Goal: Task Accomplishment & Management: Use online tool/utility

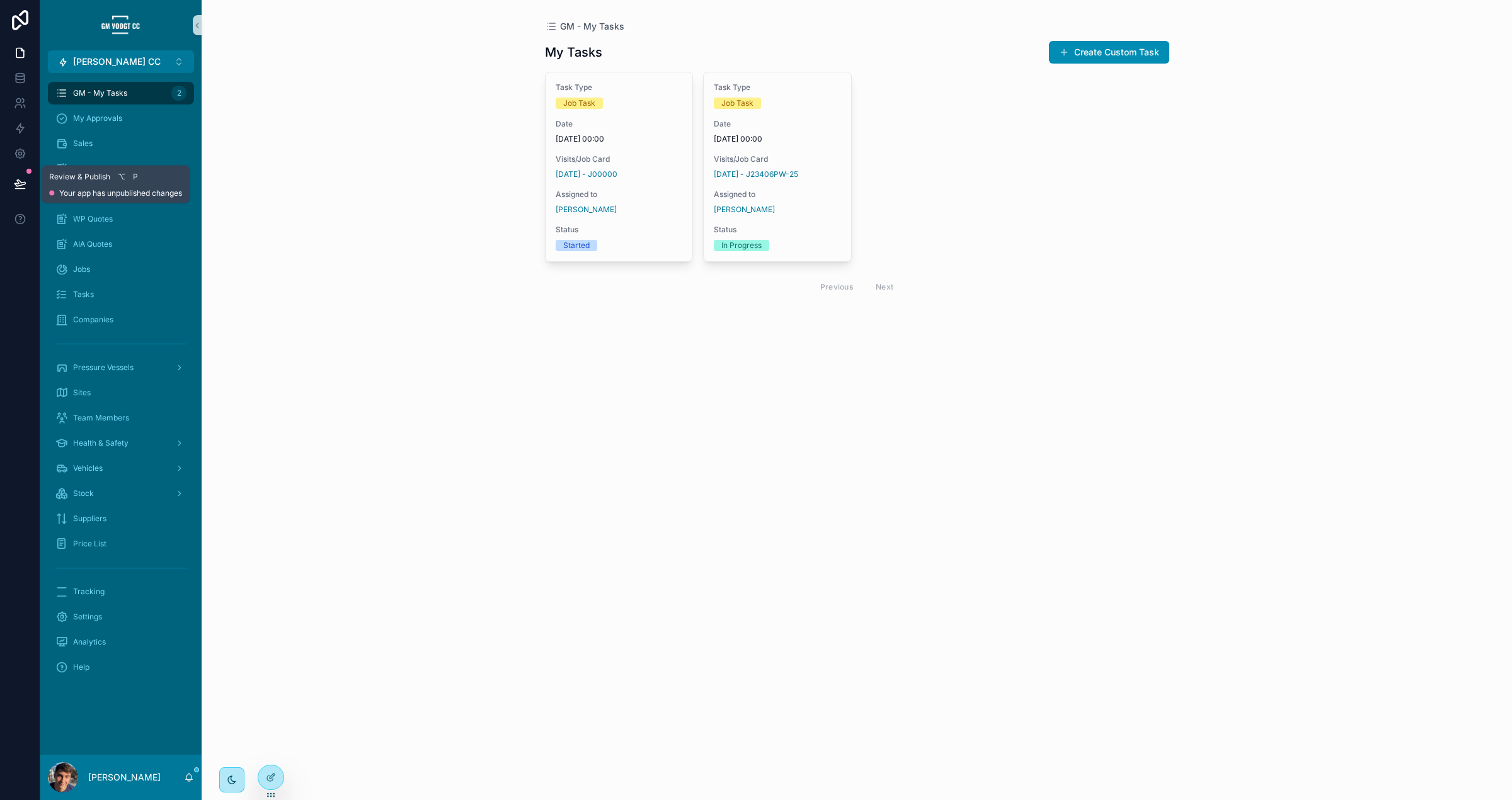
click at [21, 182] on icon at bounding box center [19, 183] width 11 height 6
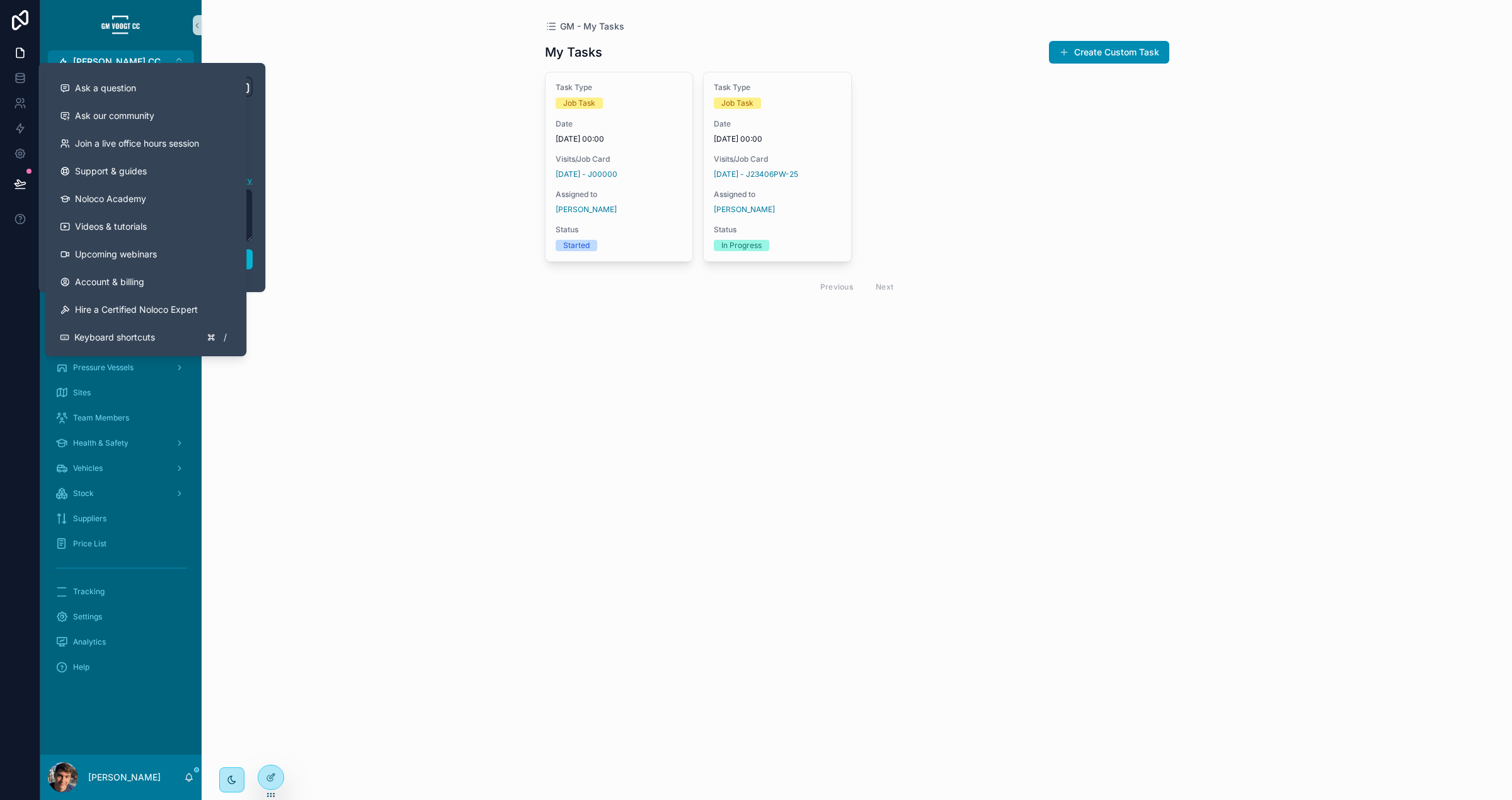
click at [11, 286] on div at bounding box center [20, 400] width 41 height 800
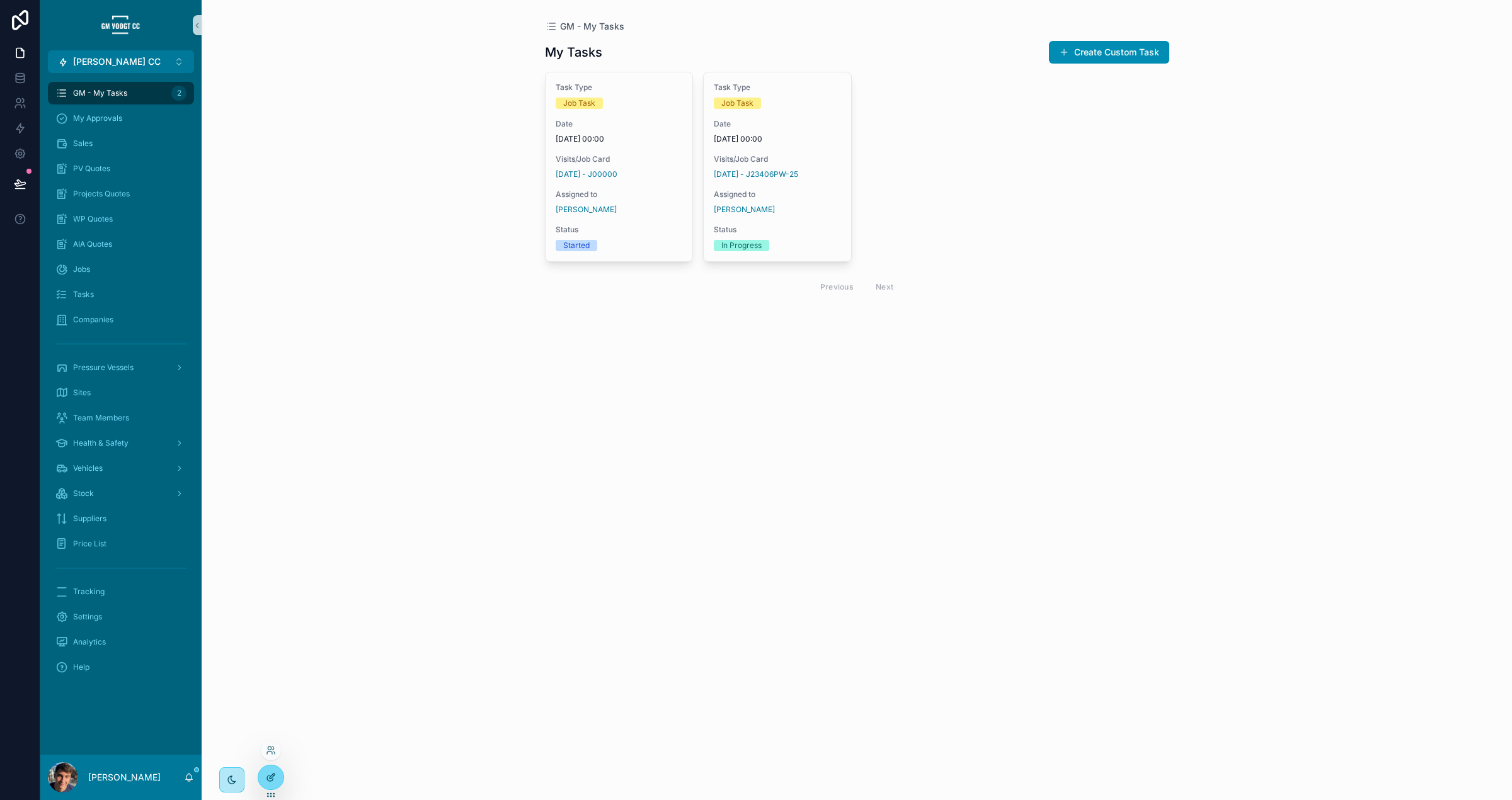
click at [272, 786] on div at bounding box center [271, 777] width 25 height 24
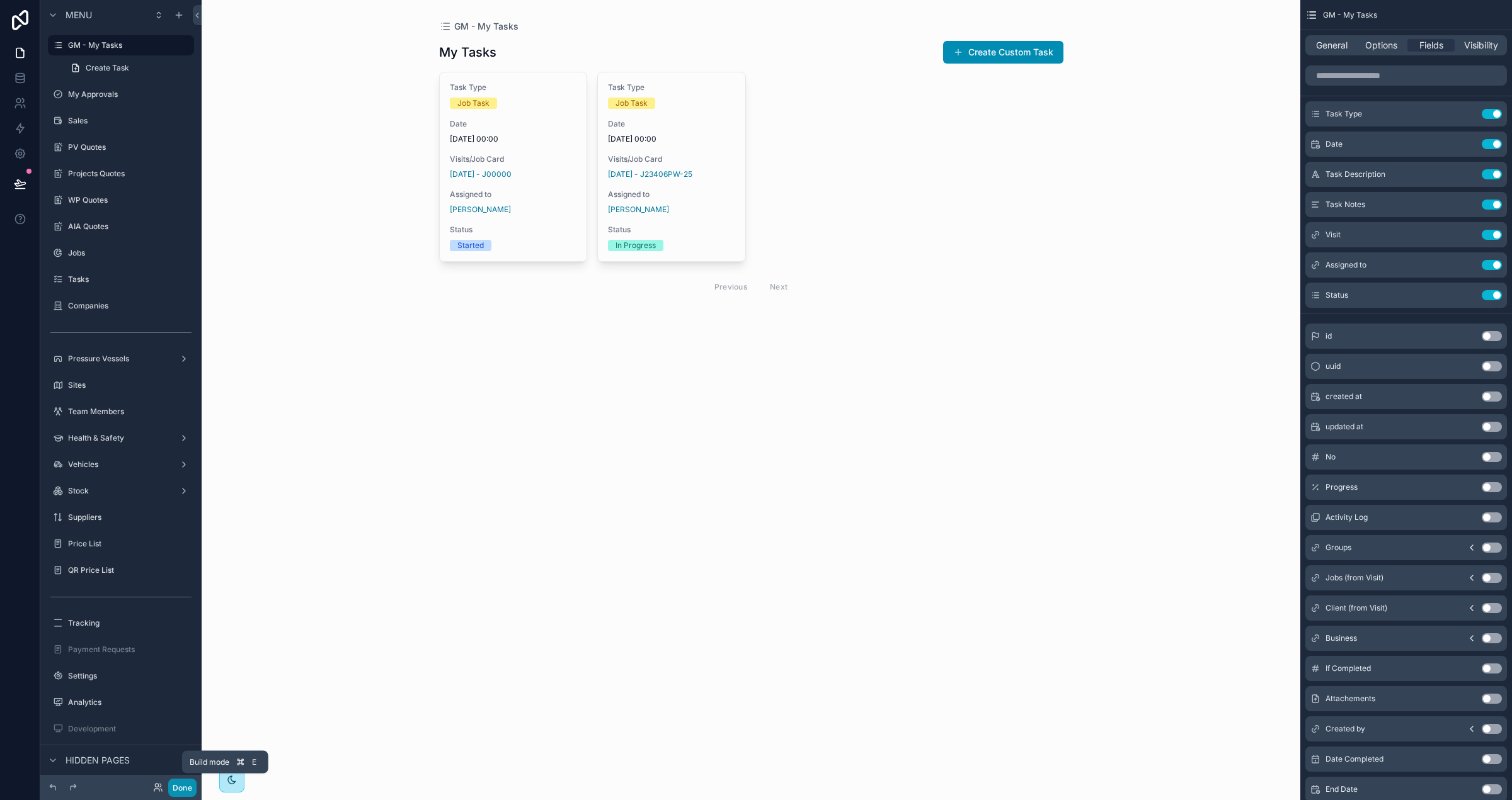
click at [180, 789] on button "Done" at bounding box center [182, 788] width 28 height 19
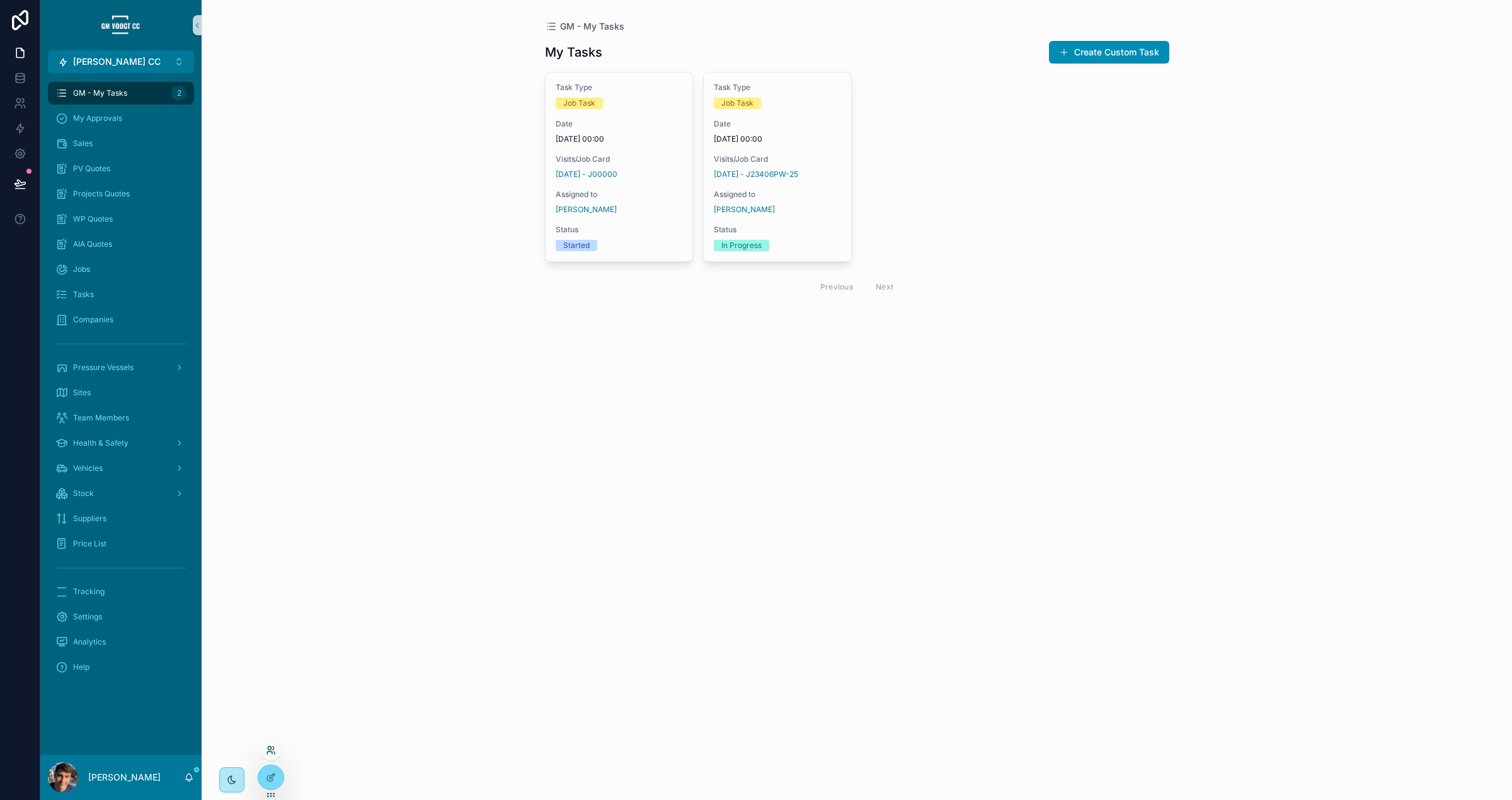
click at [268, 755] on icon at bounding box center [271, 750] width 10 height 10
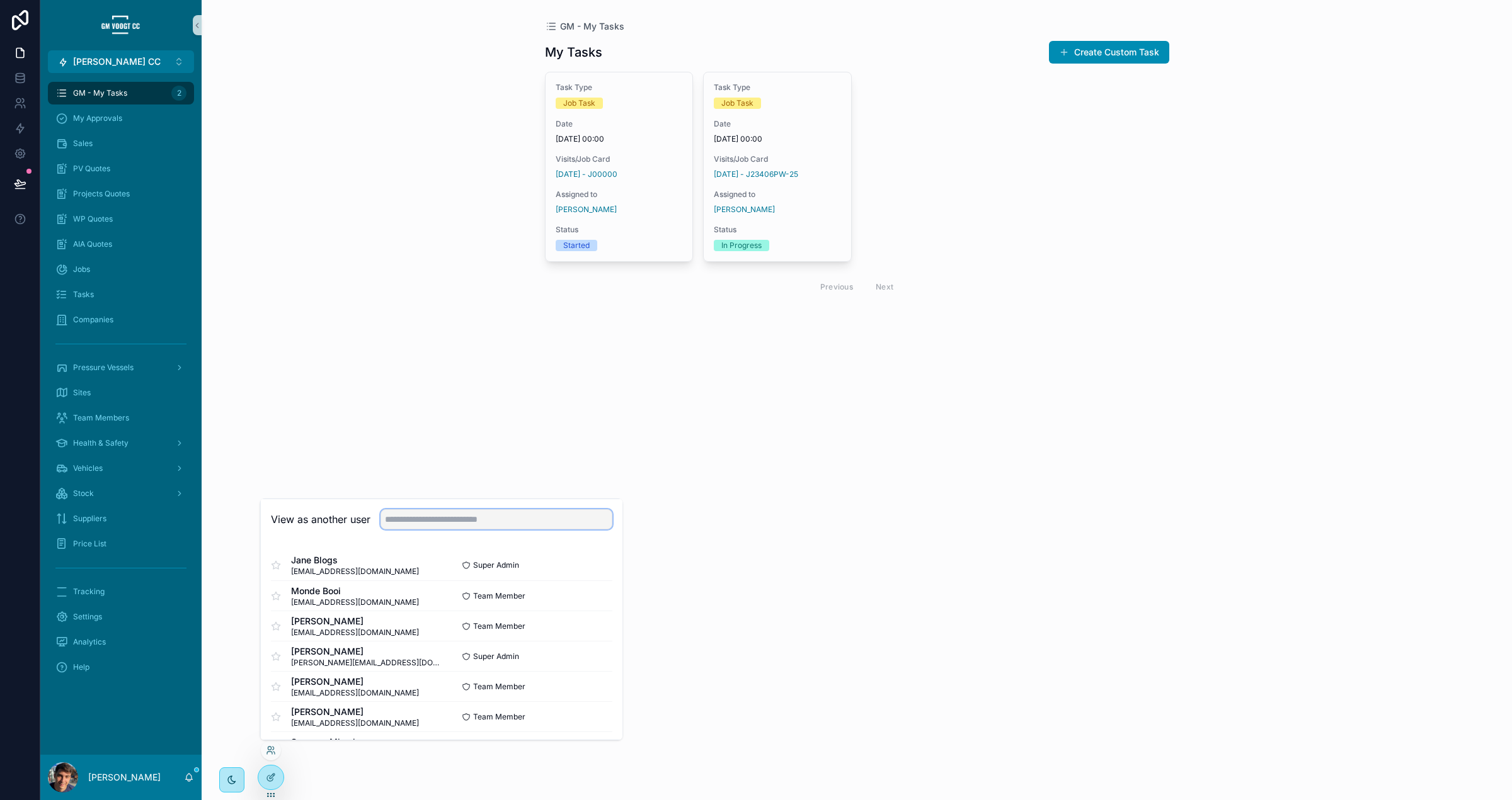
click at [402, 522] on input "text" at bounding box center [496, 519] width 232 height 20
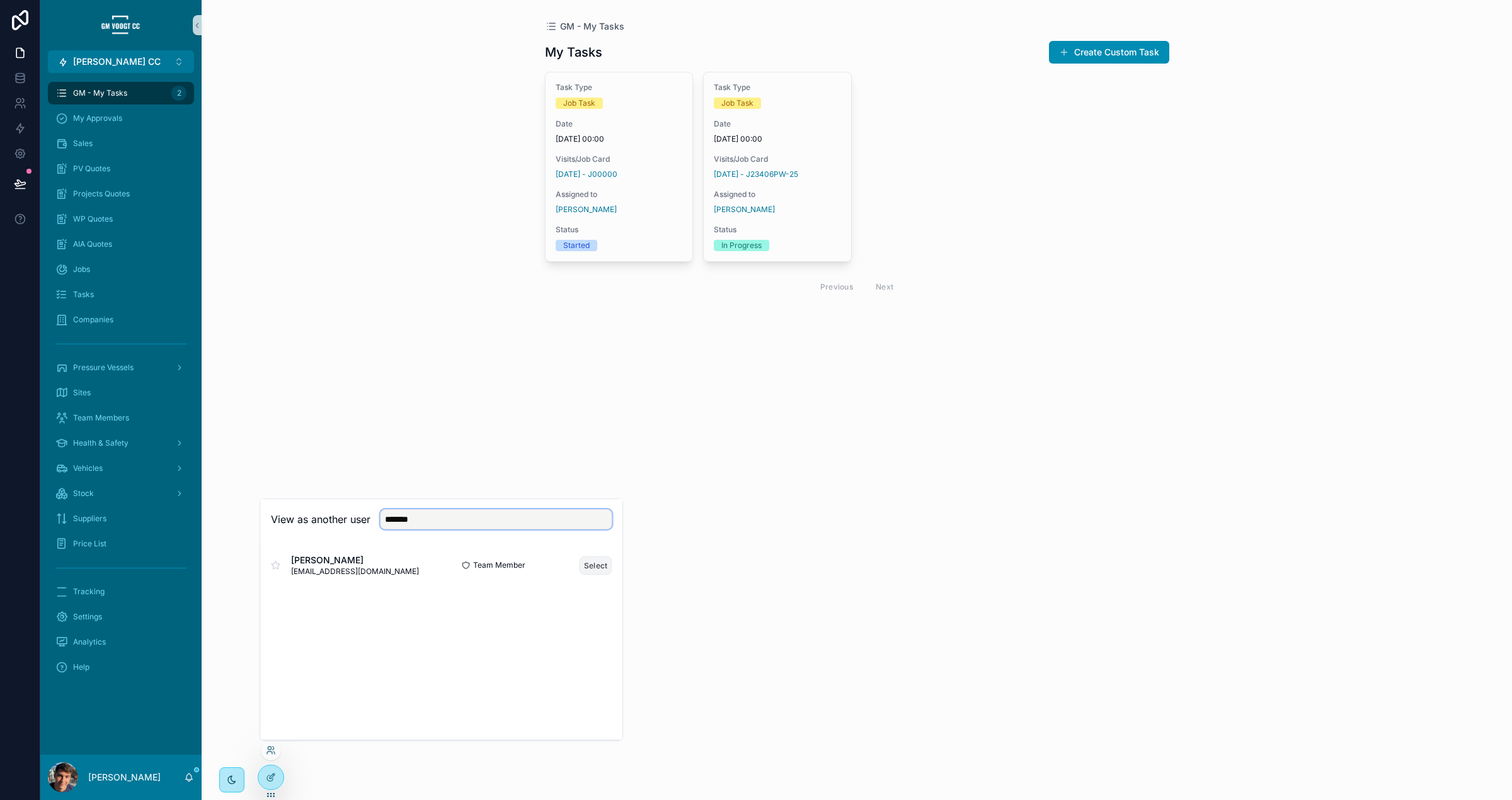
type input "*******"
click at [584, 563] on button "Select" at bounding box center [595, 566] width 33 height 19
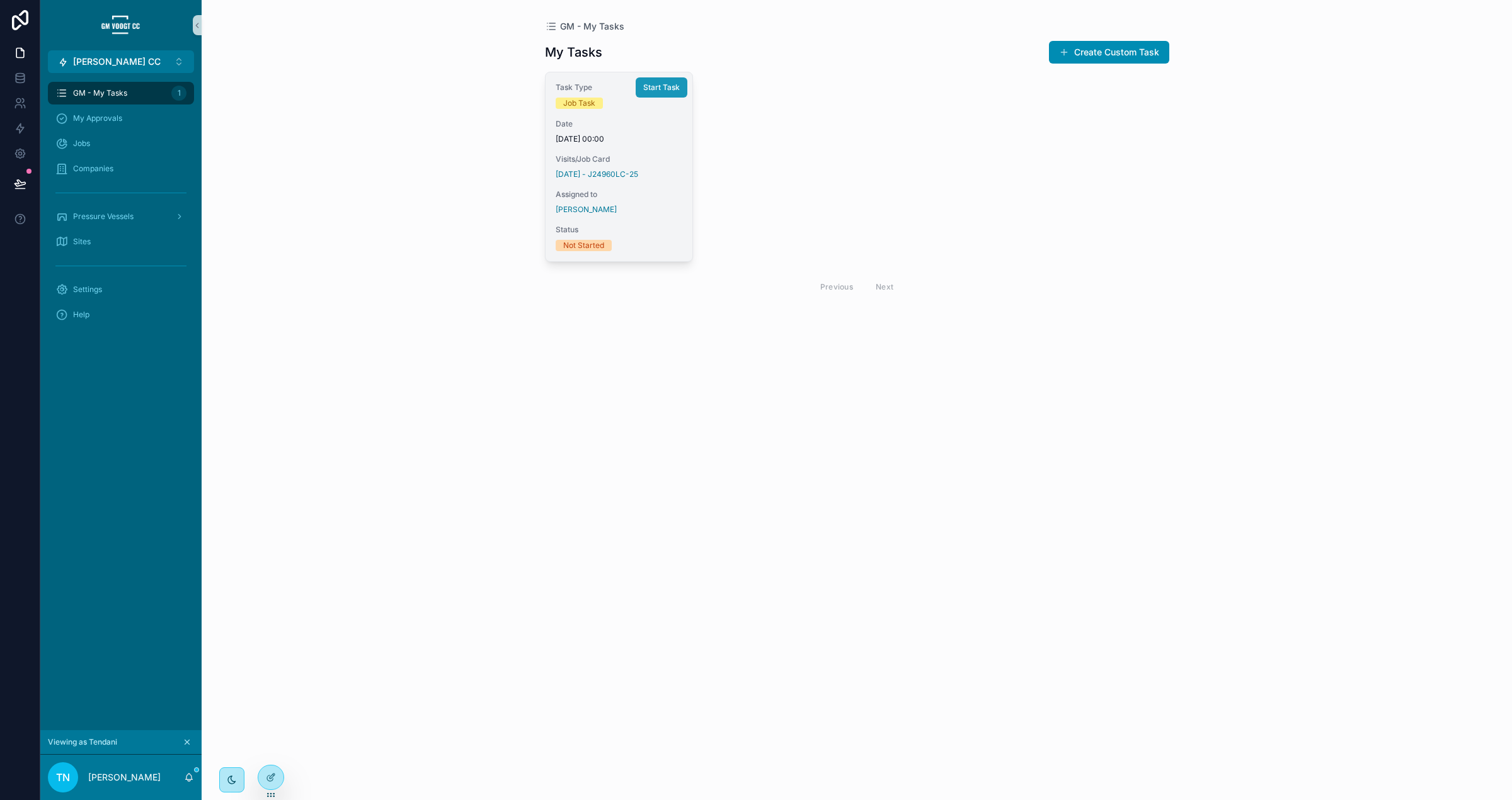
click at [649, 88] on span "Start Task" at bounding box center [661, 87] width 36 height 10
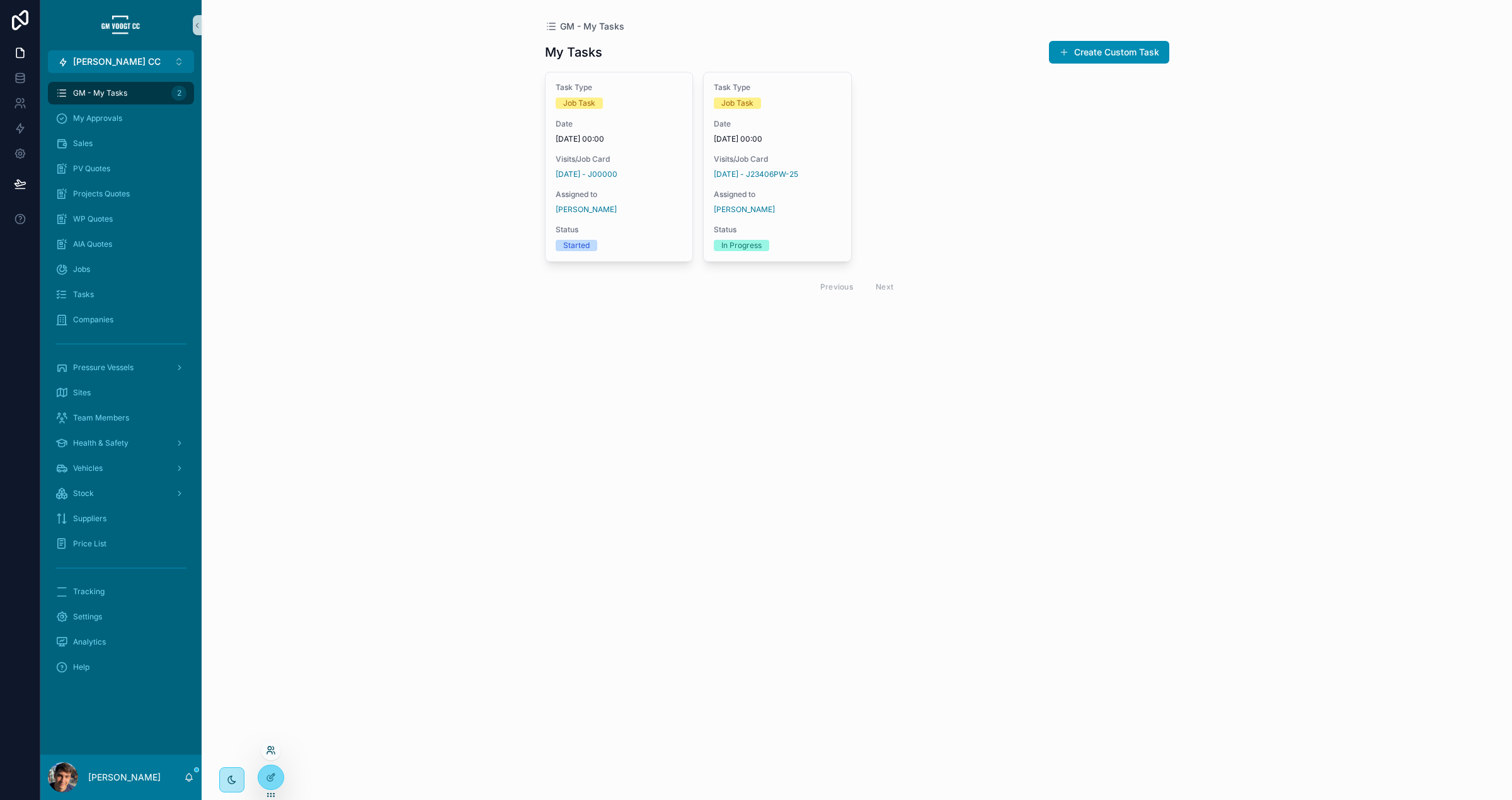
click at [272, 754] on icon at bounding box center [270, 753] width 5 height 3
click at [449, 525] on input "text" at bounding box center [496, 519] width 232 height 20
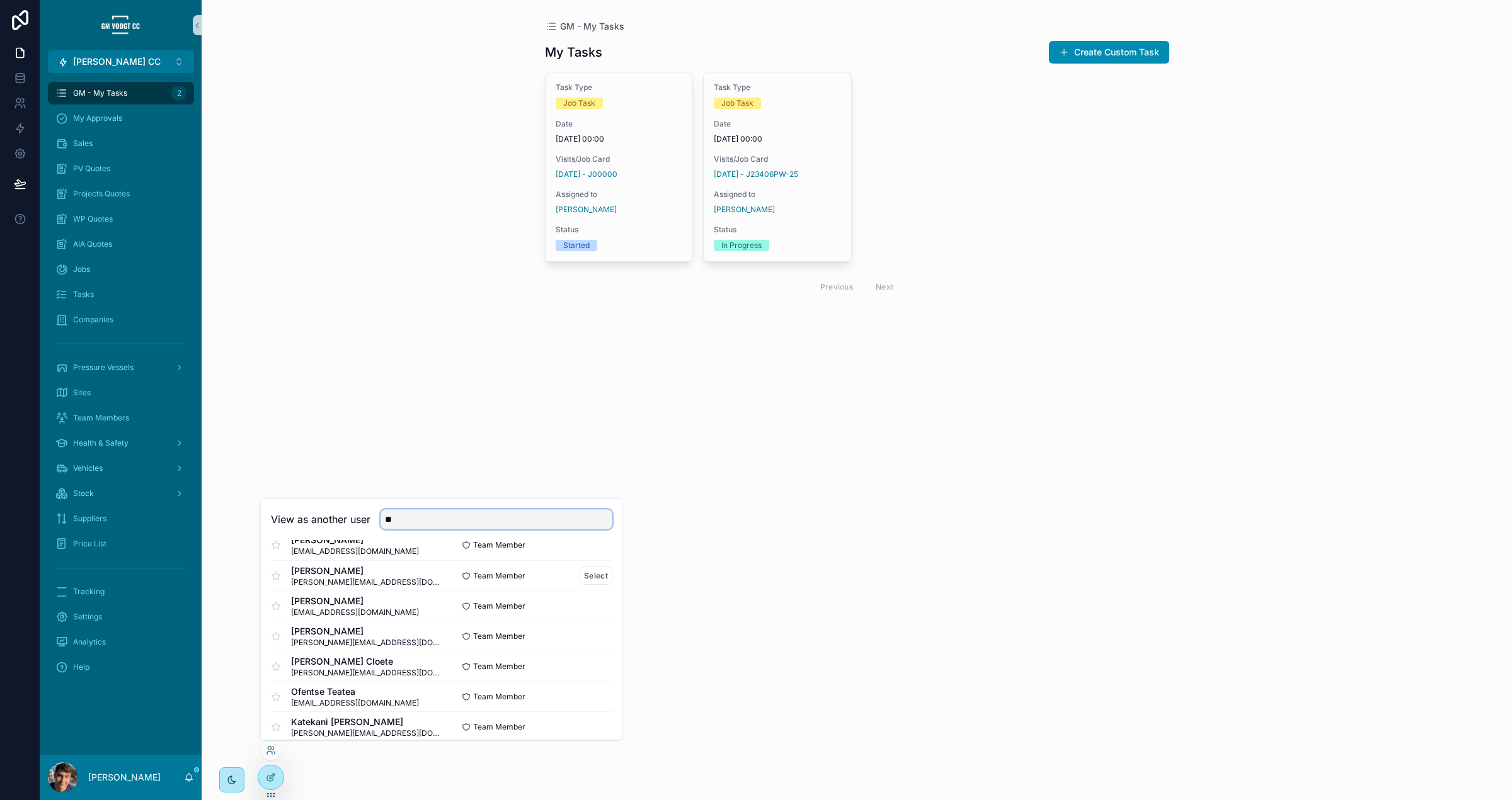
scroll to position [18, 0]
type input "**"
click at [607, 607] on button "Select" at bounding box center [595, 608] width 33 height 19
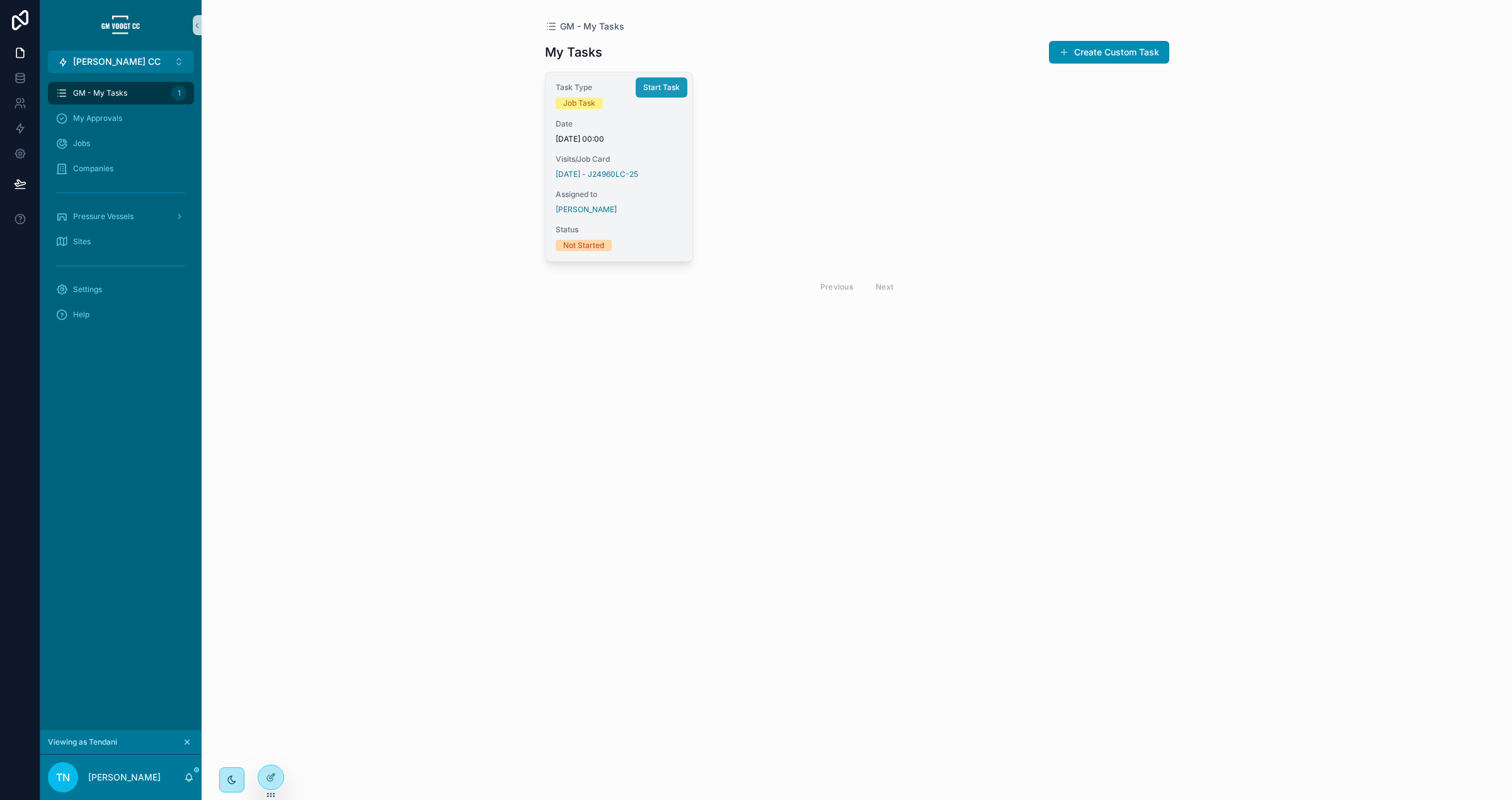
click at [668, 90] on span "Start Task" at bounding box center [661, 87] width 36 height 10
click at [638, 145] on div "Task Type Job Task Date 02/09/2025 00:00 Visits/Job Card 01-Sep-25 - J24960LC-2…" at bounding box center [619, 167] width 148 height 189
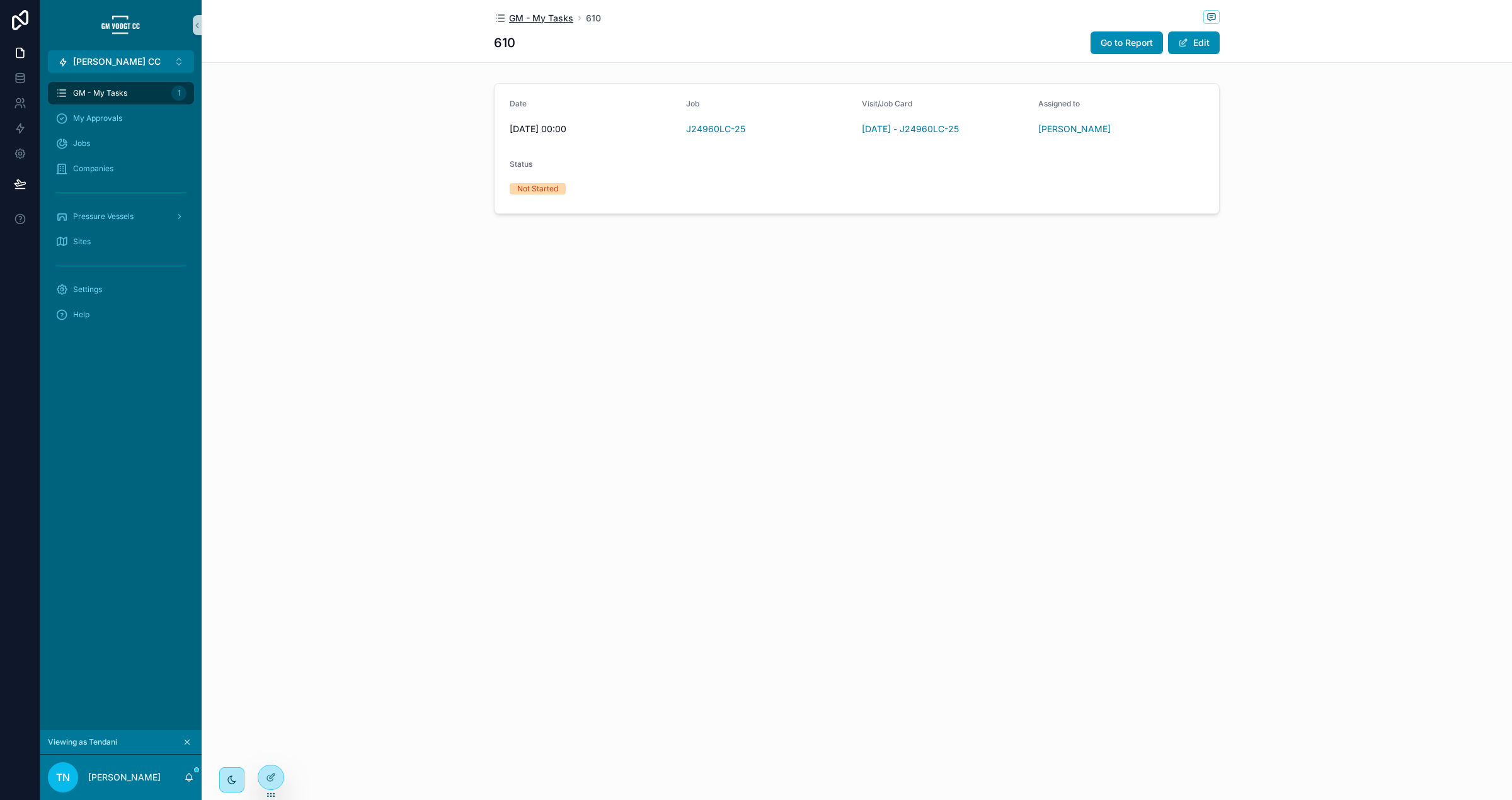
click at [531, 21] on span "GM - My Tasks" at bounding box center [541, 19] width 65 height 12
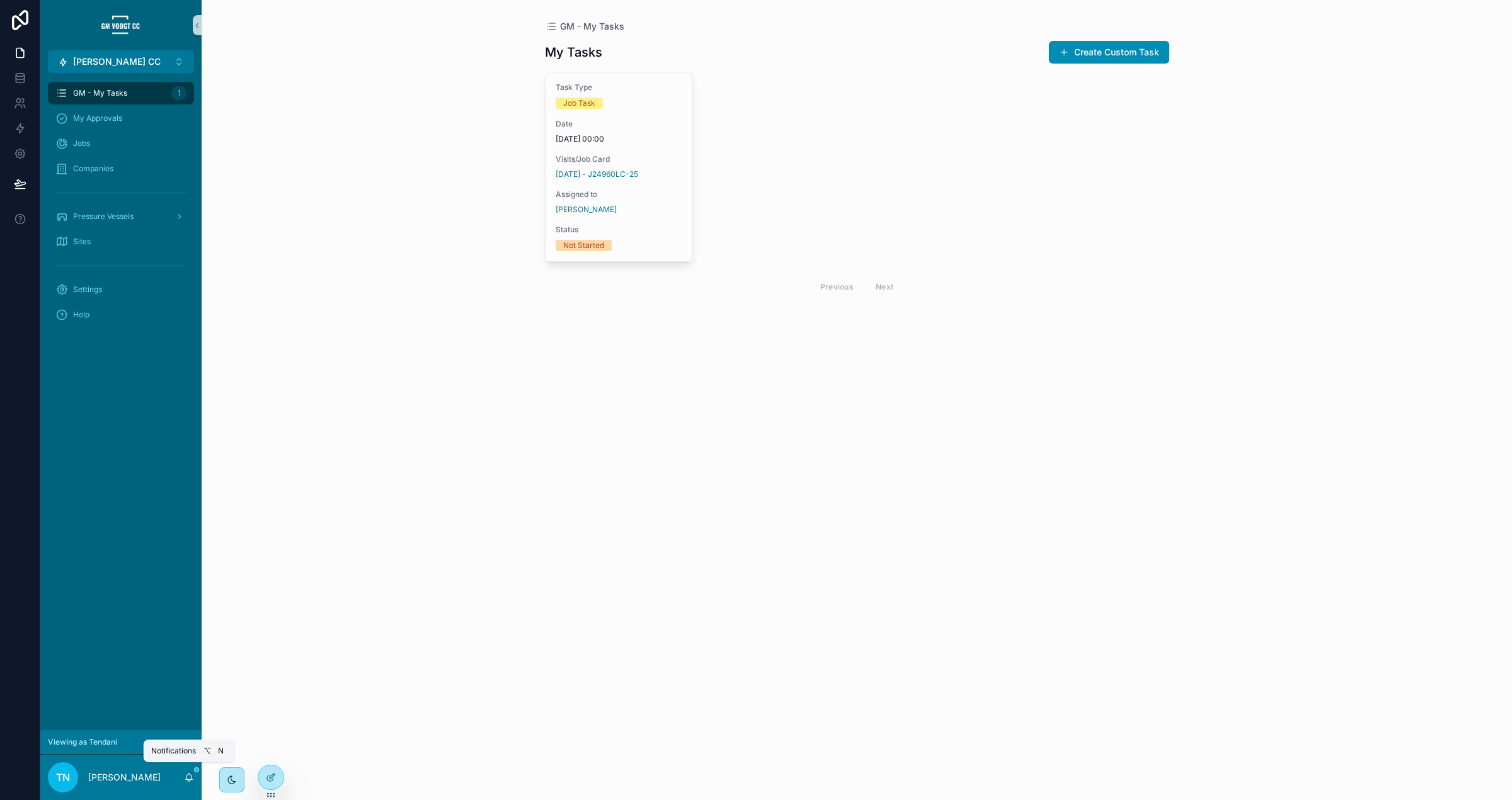
click at [190, 781] on icon "scrollable content" at bounding box center [188, 777] width 10 height 10
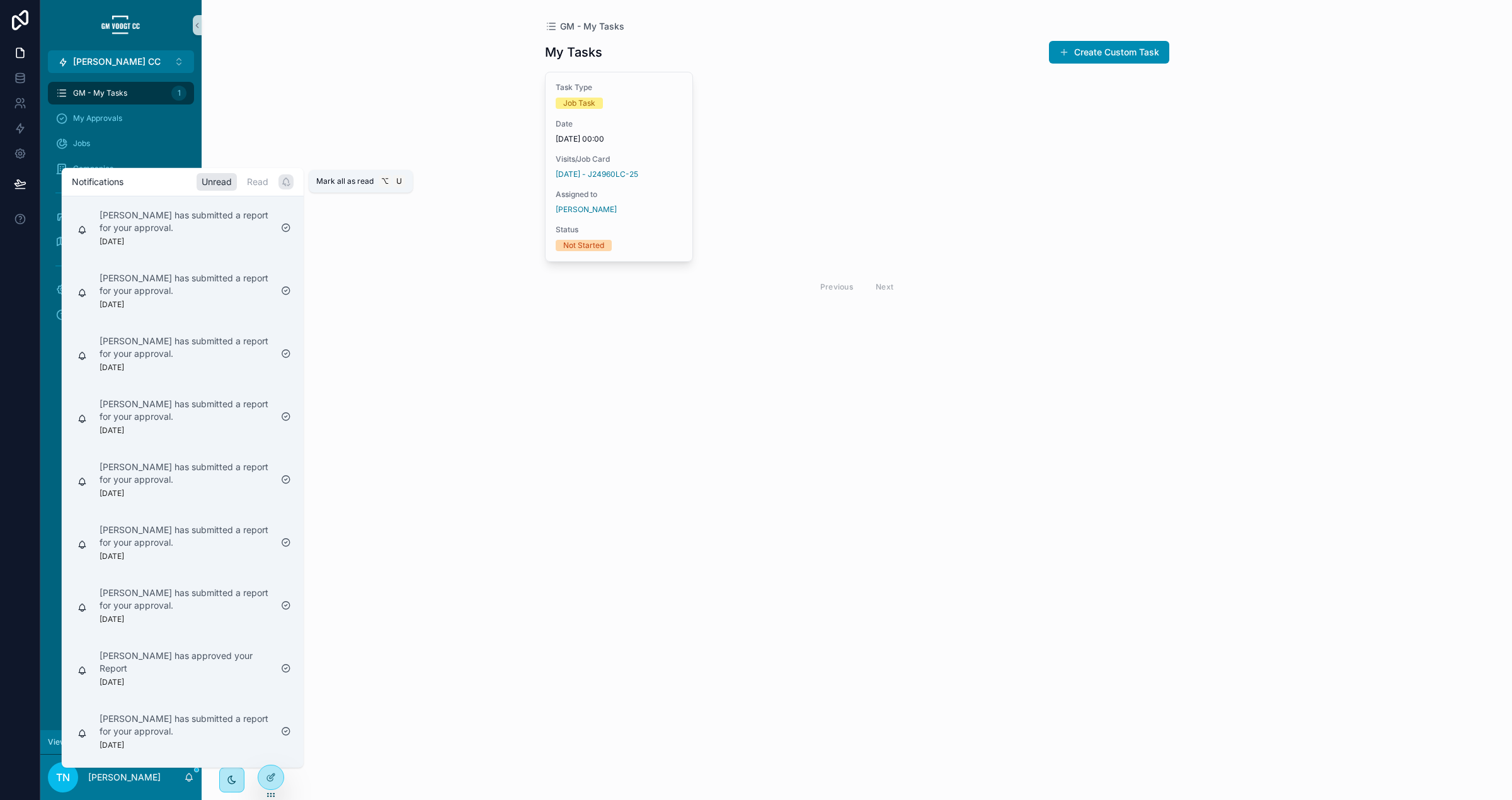
click at [288, 180] on icon "scrollable content" at bounding box center [285, 181] width 5 height 5
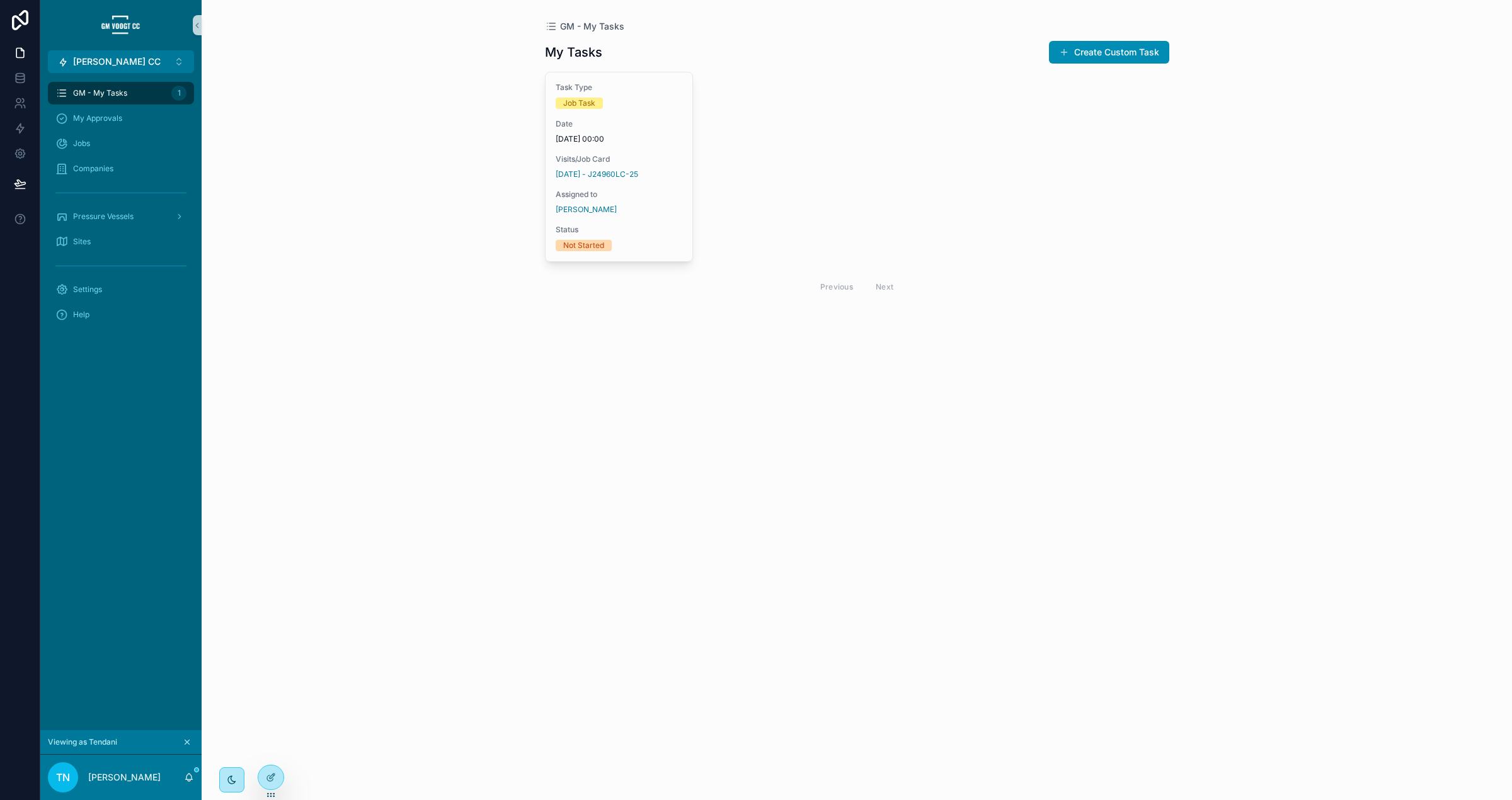
click at [403, 391] on div "GM - My Tasks My Tasks Create Custom Task Task Type Job Task Date 02/09/2025 00…" at bounding box center [857, 400] width 1310 height 800
click at [262, 780] on div at bounding box center [271, 777] width 25 height 24
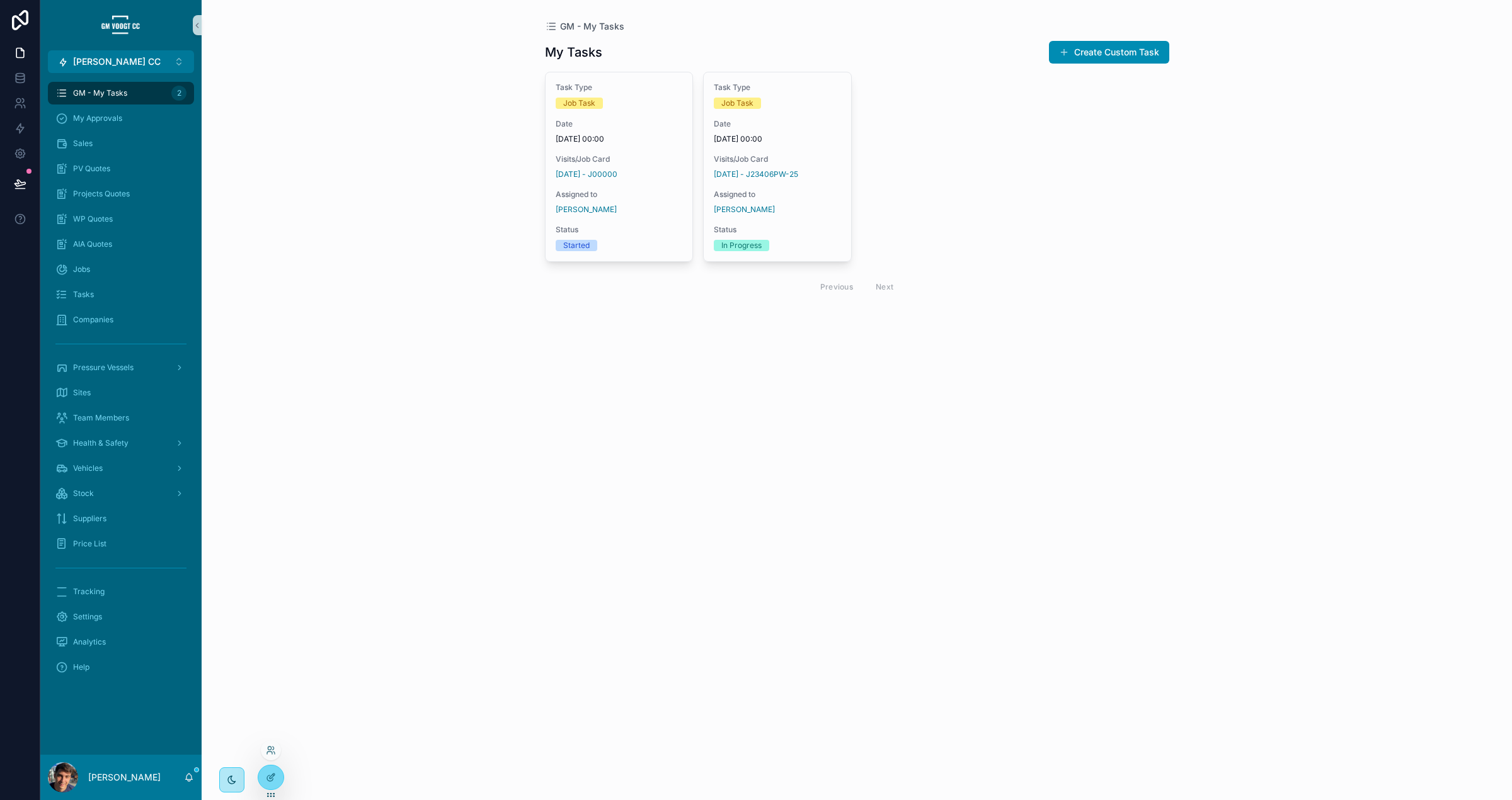
click at [272, 758] on div at bounding box center [271, 750] width 20 height 20
click at [272, 754] on icon at bounding box center [271, 750] width 10 height 10
click at [459, 515] on input "text" at bounding box center [496, 519] width 232 height 20
type input "****"
click at [587, 561] on button "Select" at bounding box center [595, 566] width 33 height 19
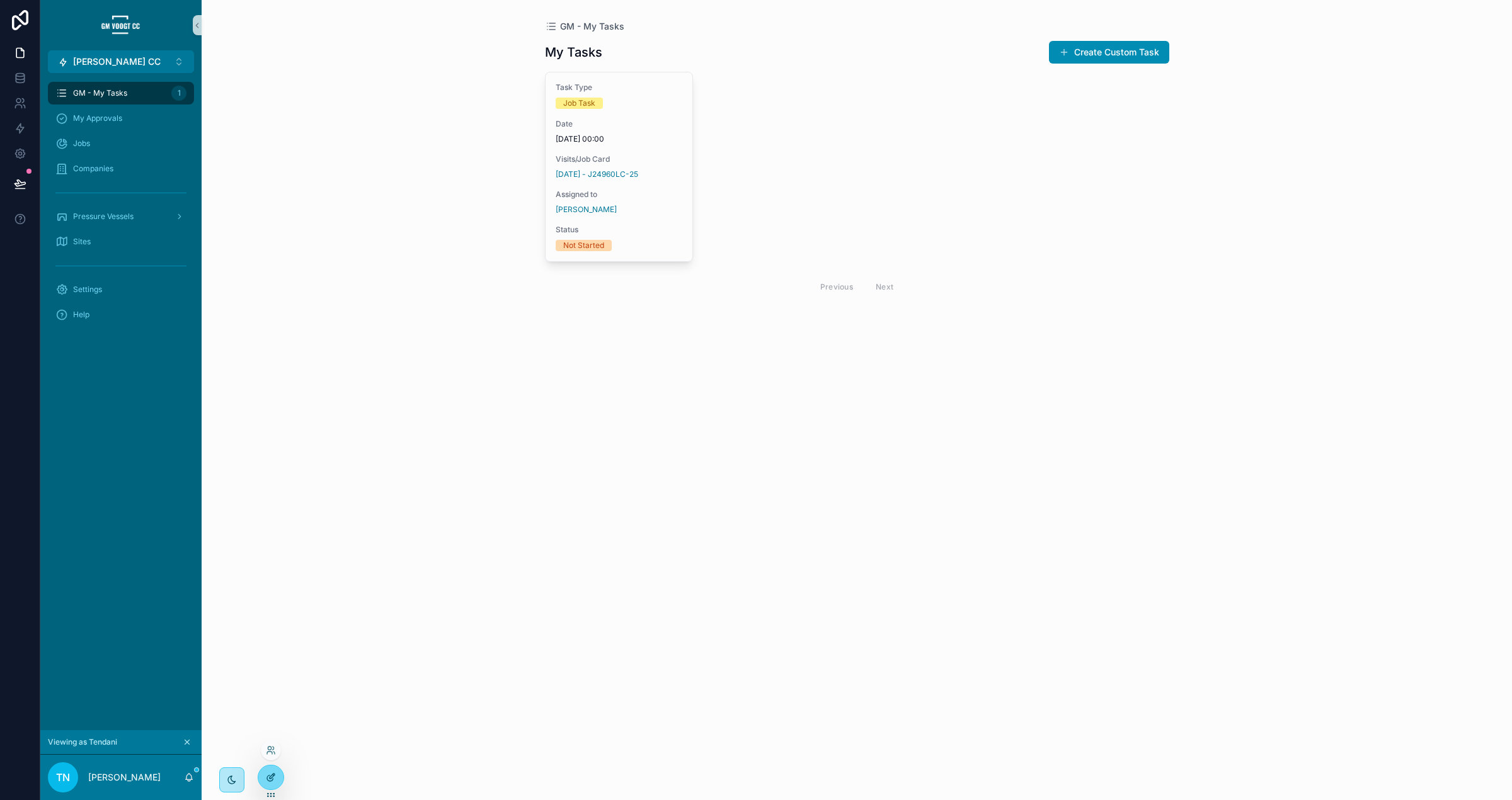
click at [271, 777] on icon at bounding box center [271, 777] width 10 height 10
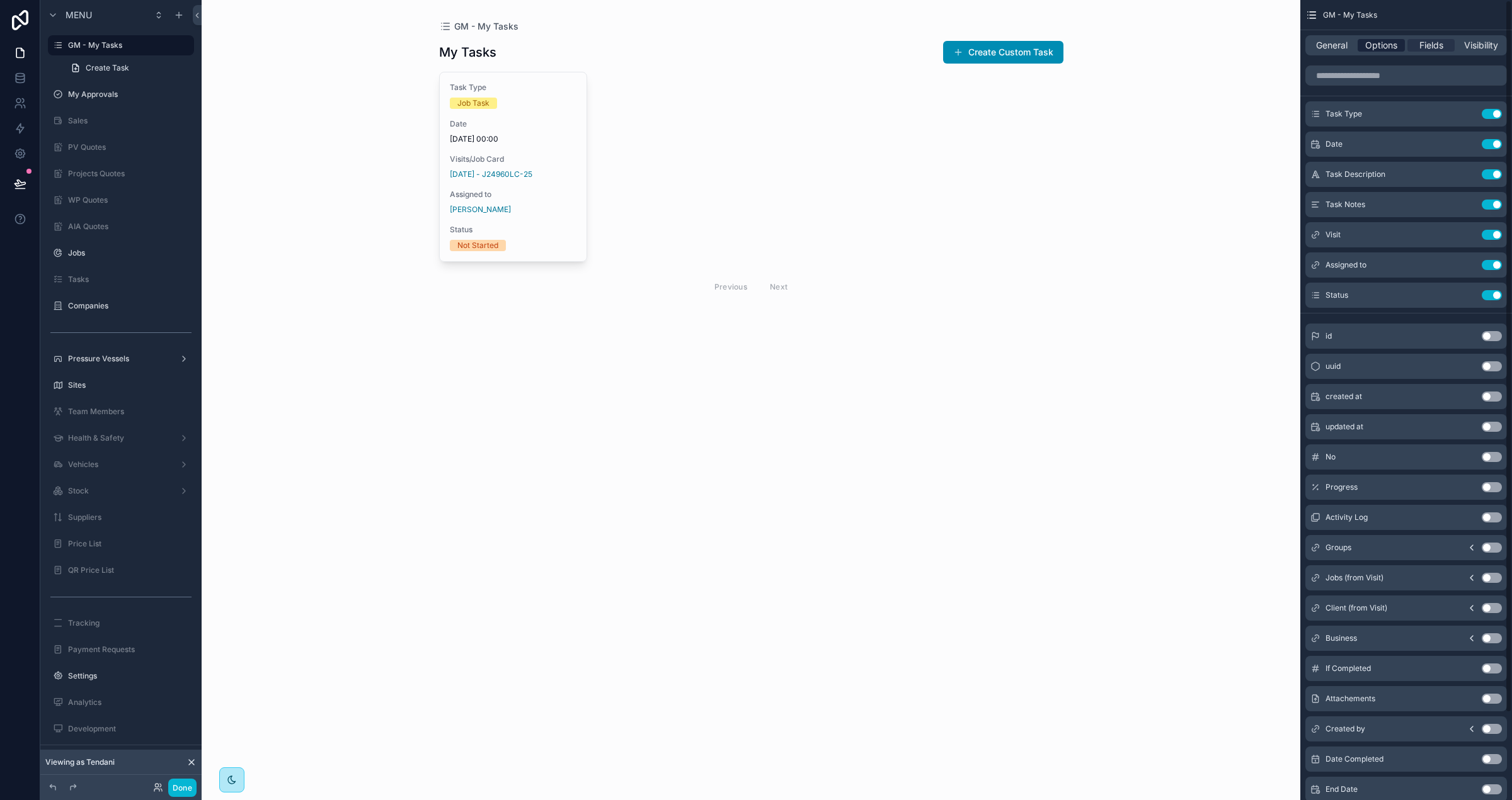
drag, startPoint x: 1351, startPoint y: 31, endPoint x: 1365, endPoint y: 41, distance: 17.2
click at [1354, 34] on div "General Options Fields Visibility" at bounding box center [1405, 45] width 211 height 30
click at [1389, 50] on span "Options" at bounding box center [1381, 45] width 32 height 12
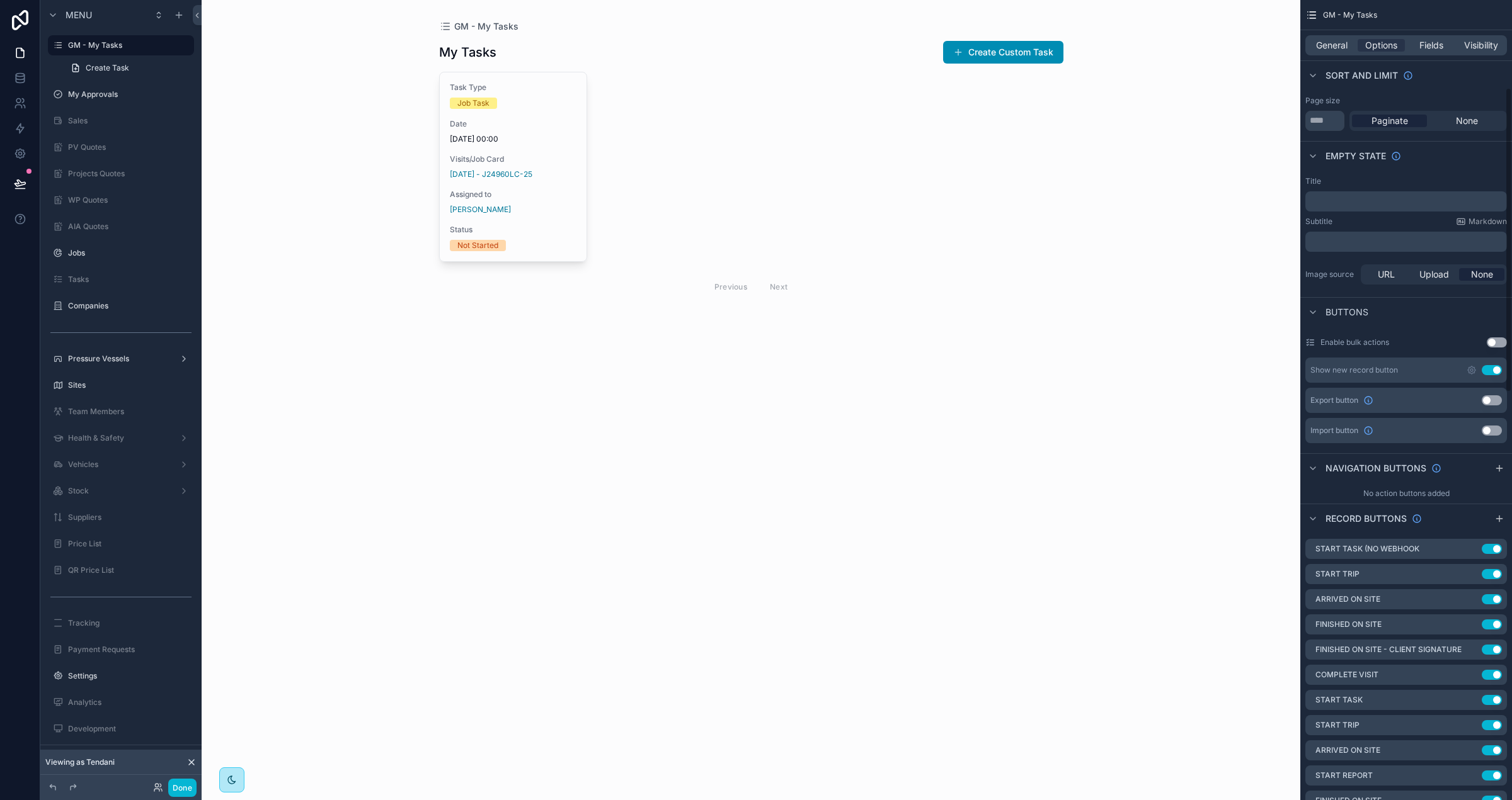
scroll to position [240, 0]
click at [1474, 545] on icon "scrollable content" at bounding box center [1470, 542] width 10 height 10
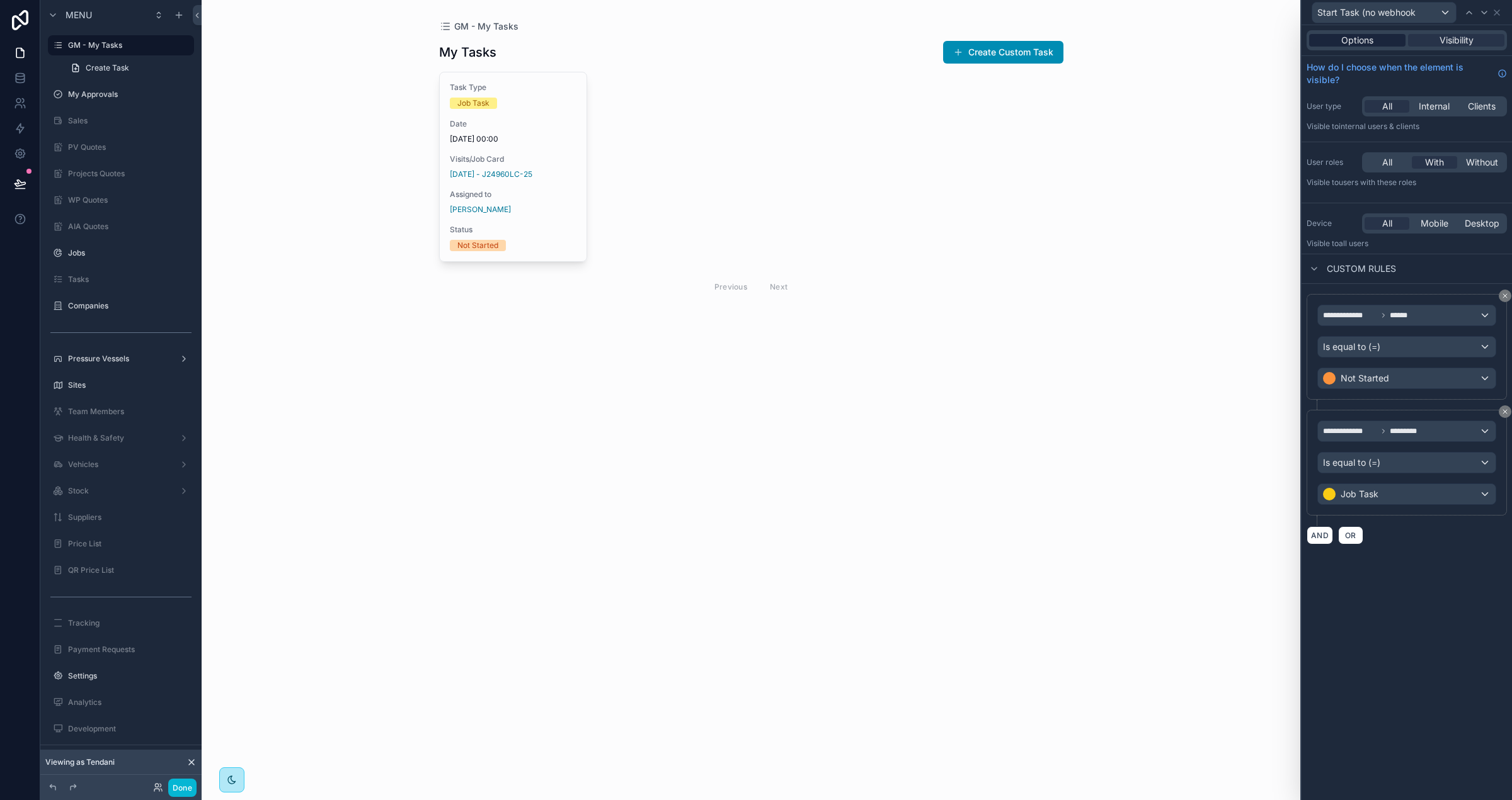
click at [1367, 43] on span "Options" at bounding box center [1357, 40] width 32 height 12
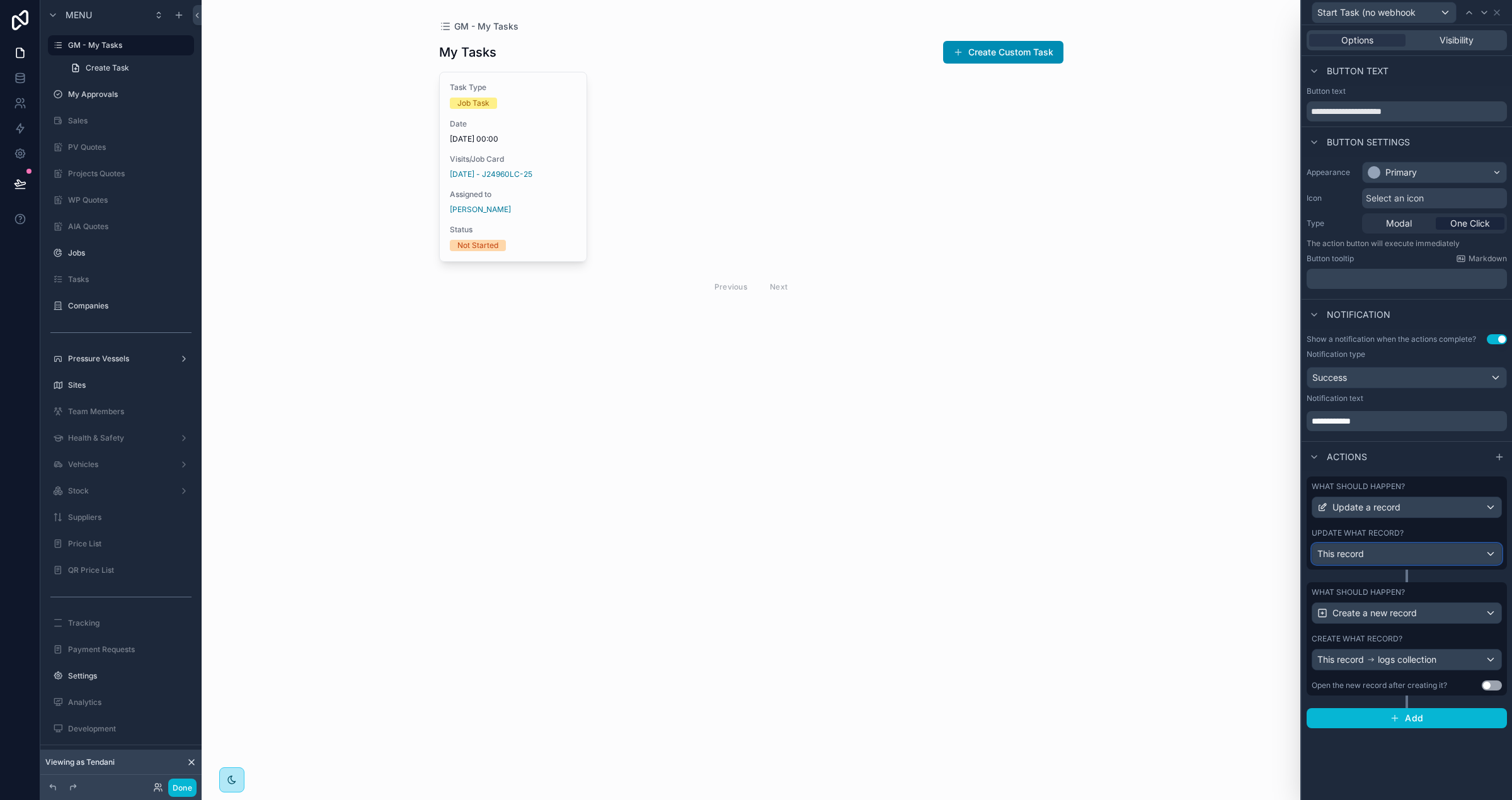
click at [1411, 558] on div "This record" at bounding box center [1407, 553] width 189 height 20
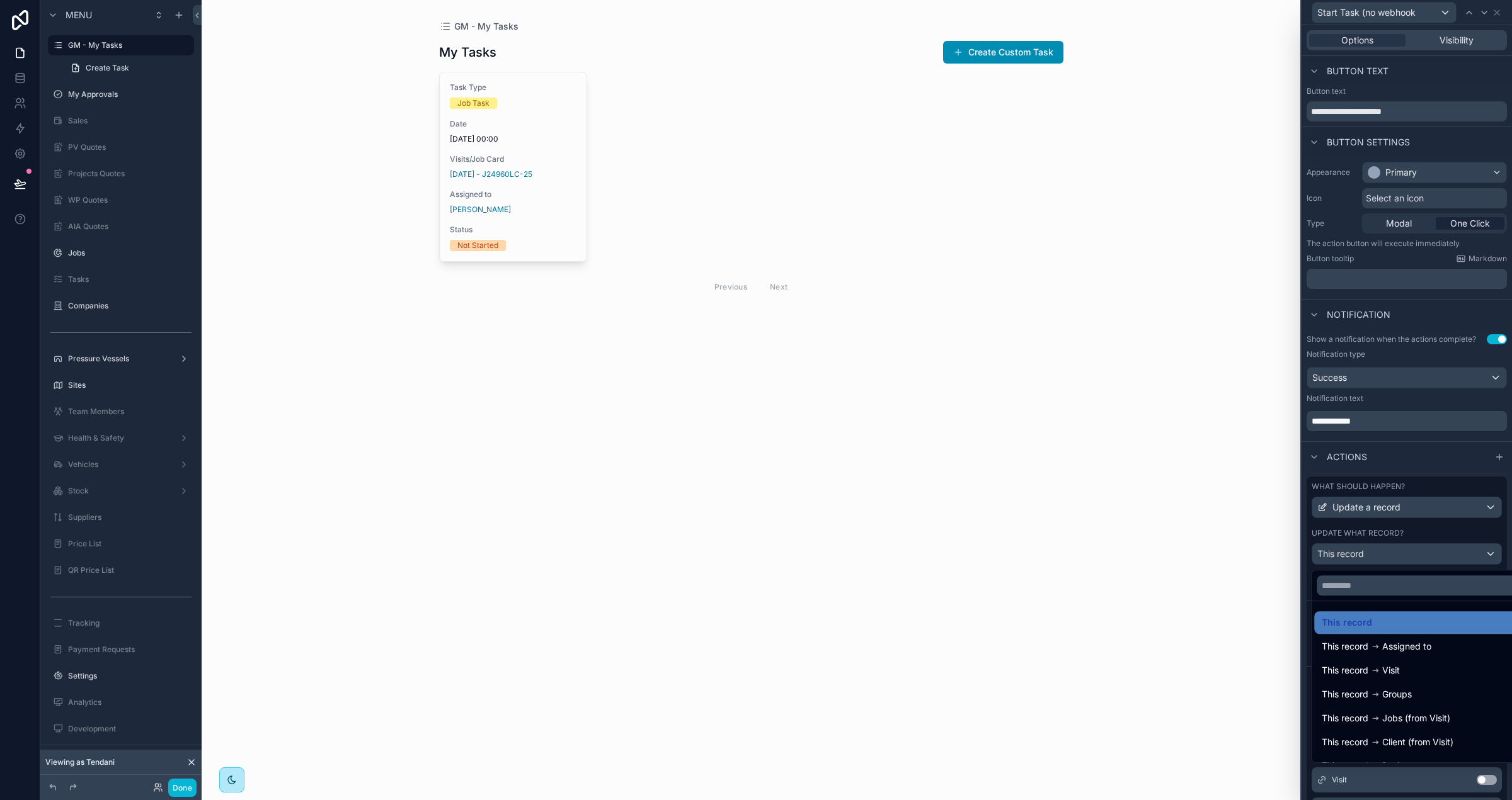
click at [1422, 529] on div at bounding box center [1407, 400] width 210 height 800
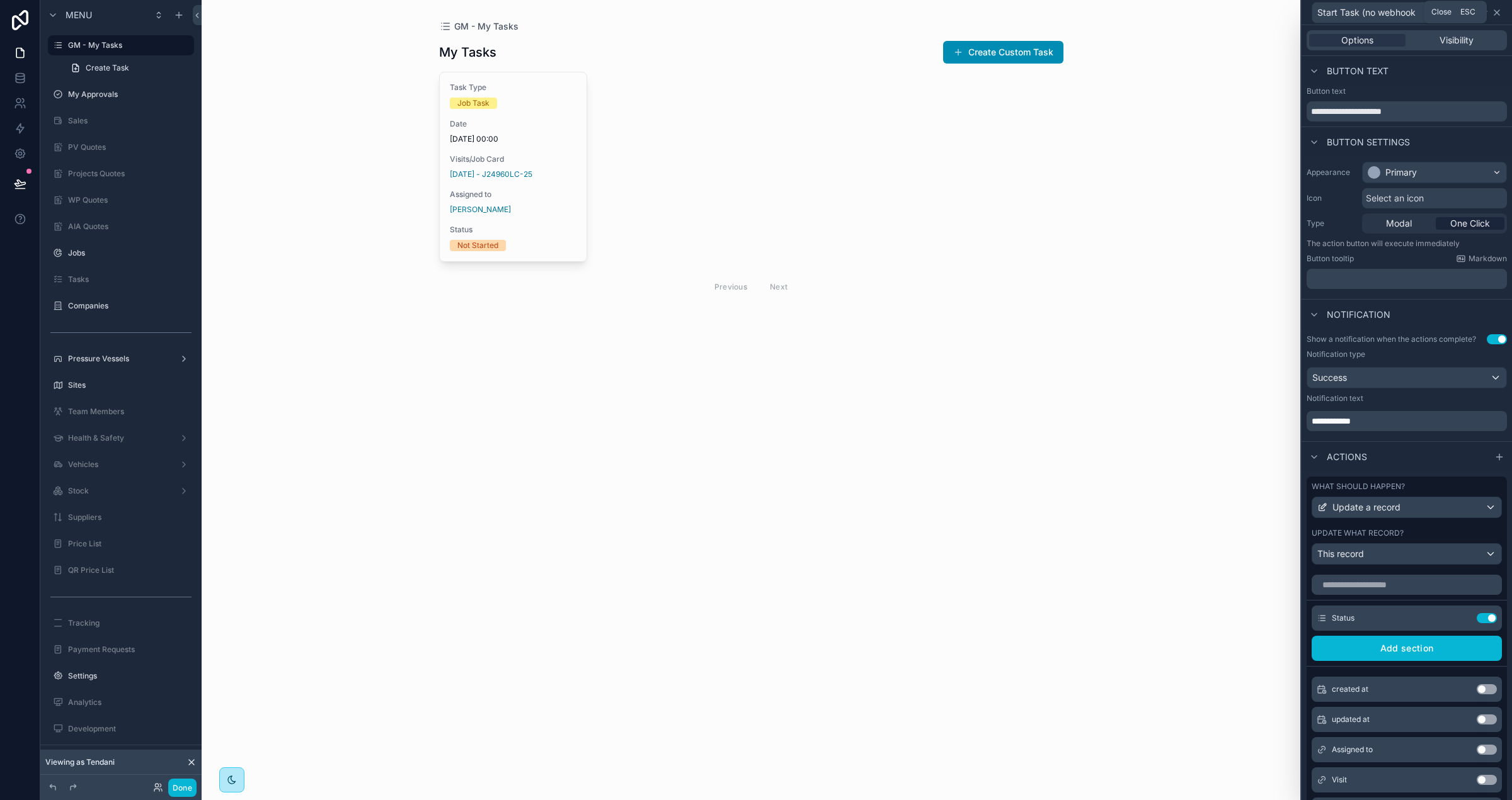
click at [1500, 16] on icon at bounding box center [1496, 12] width 10 height 10
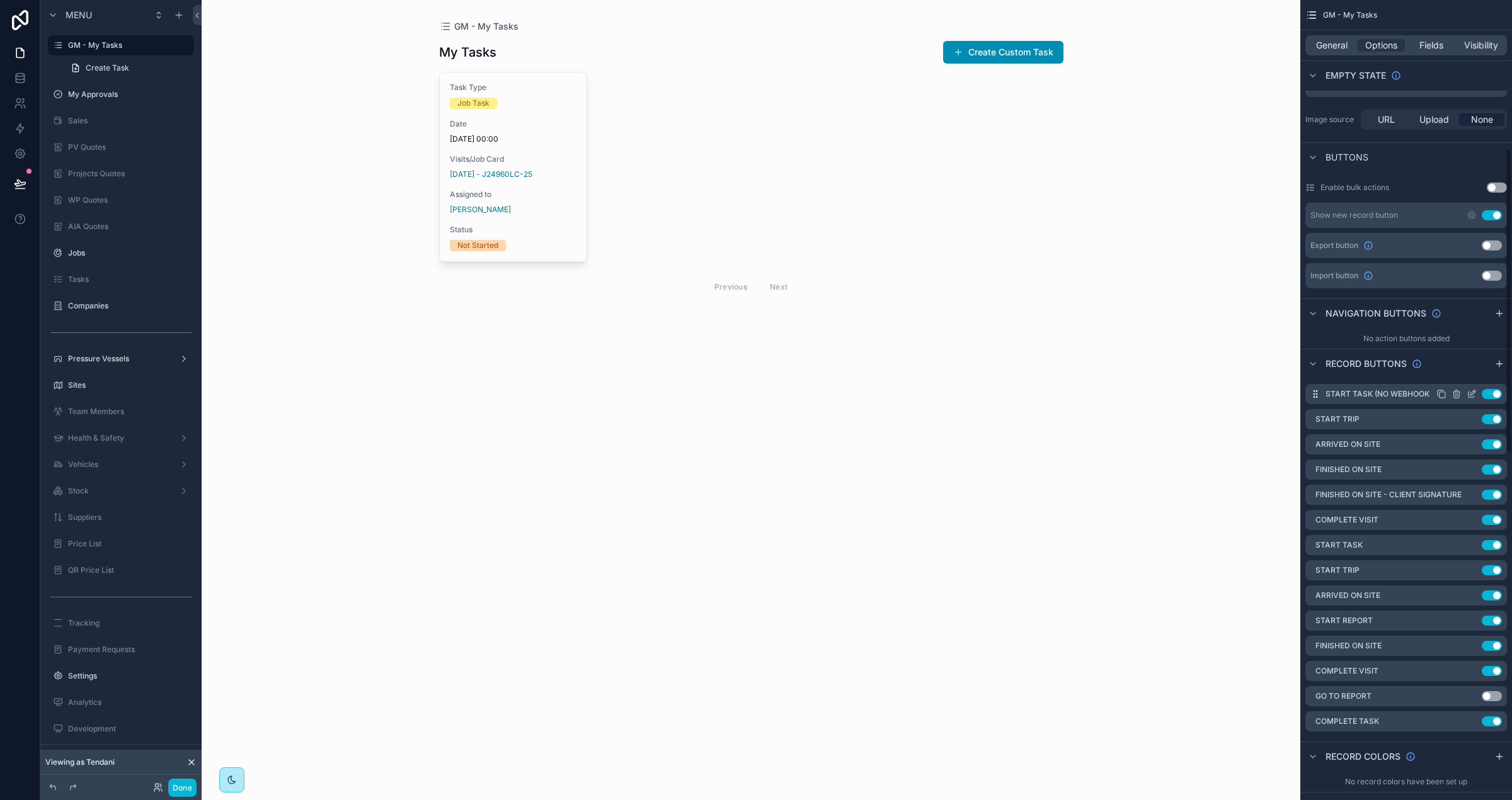
scroll to position [388, 0]
click at [1473, 544] on icon "scrollable content" at bounding box center [1473, 544] width 1 height 1
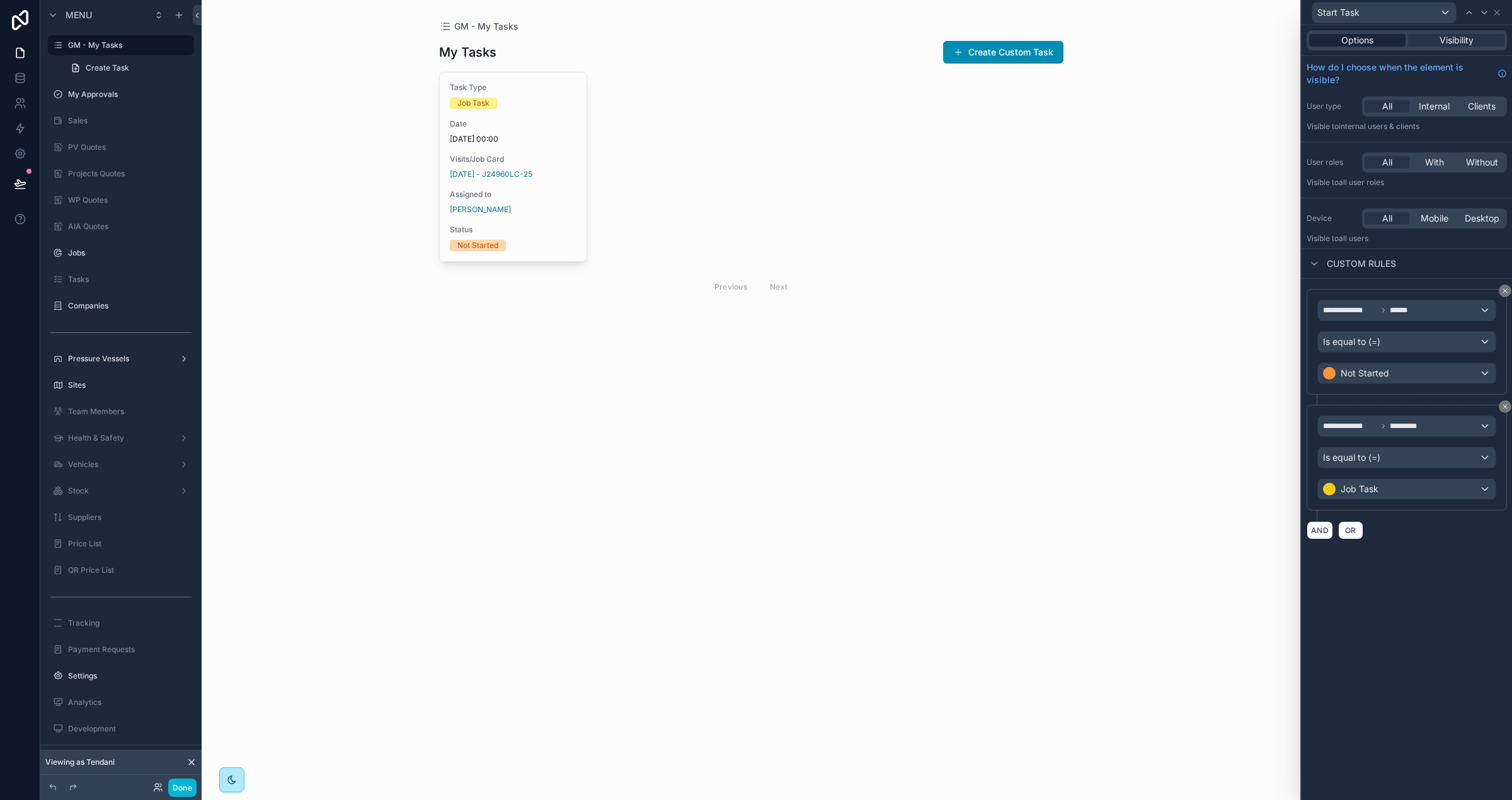
click at [1346, 42] on span "Options" at bounding box center [1357, 40] width 32 height 12
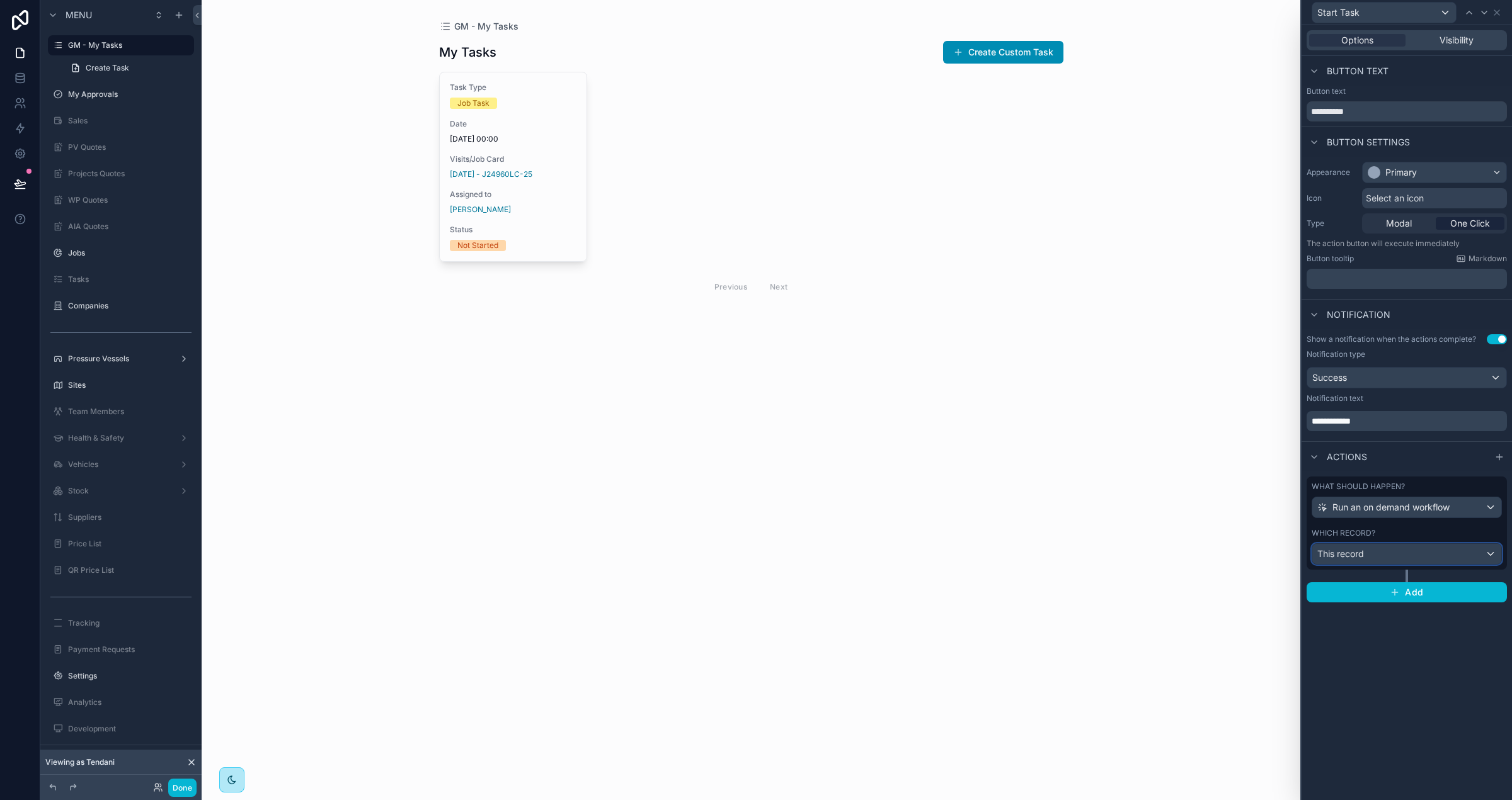
click at [1402, 558] on div "This record" at bounding box center [1407, 553] width 189 height 20
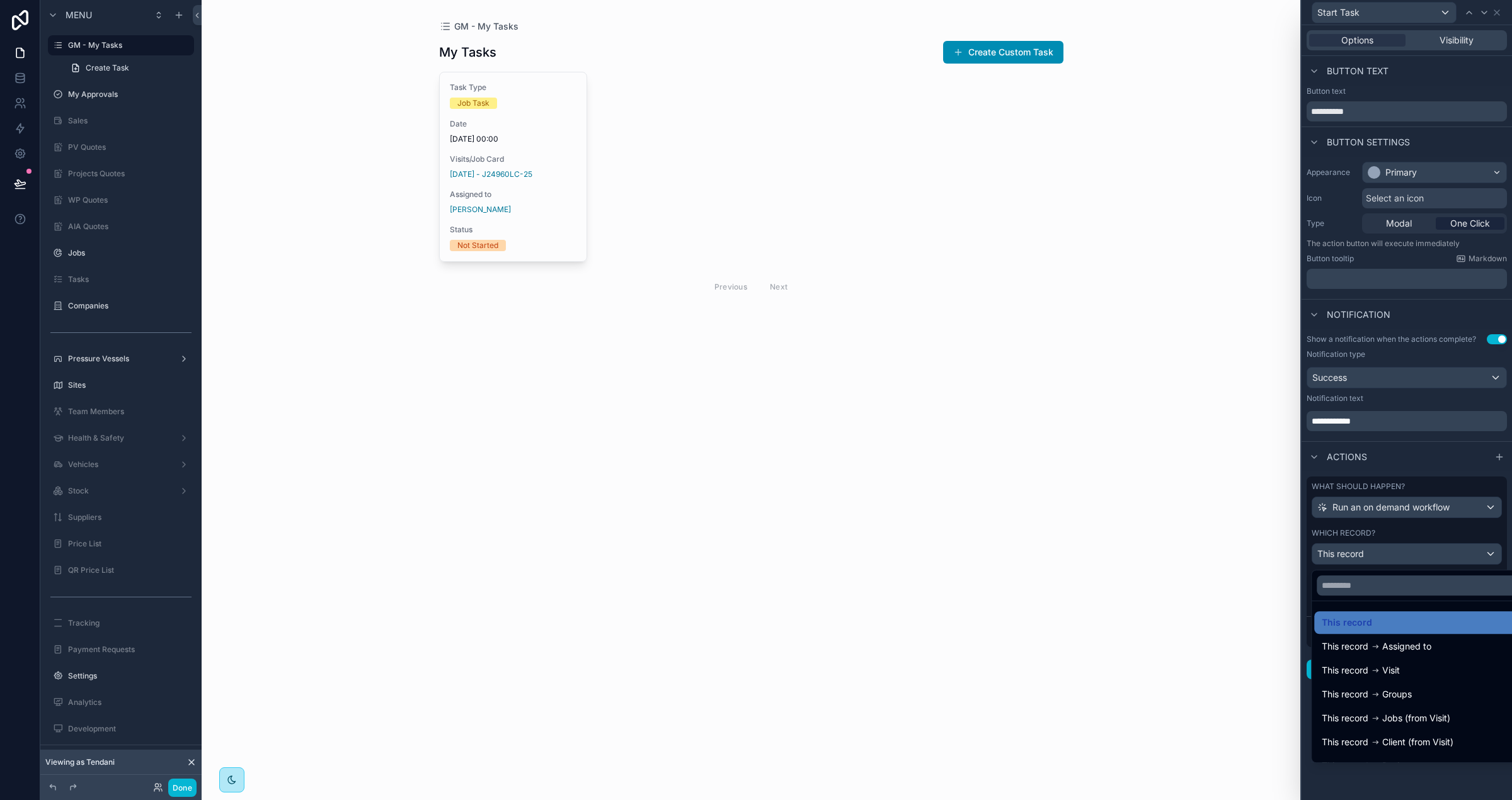
click at [1407, 527] on div at bounding box center [1407, 400] width 210 height 800
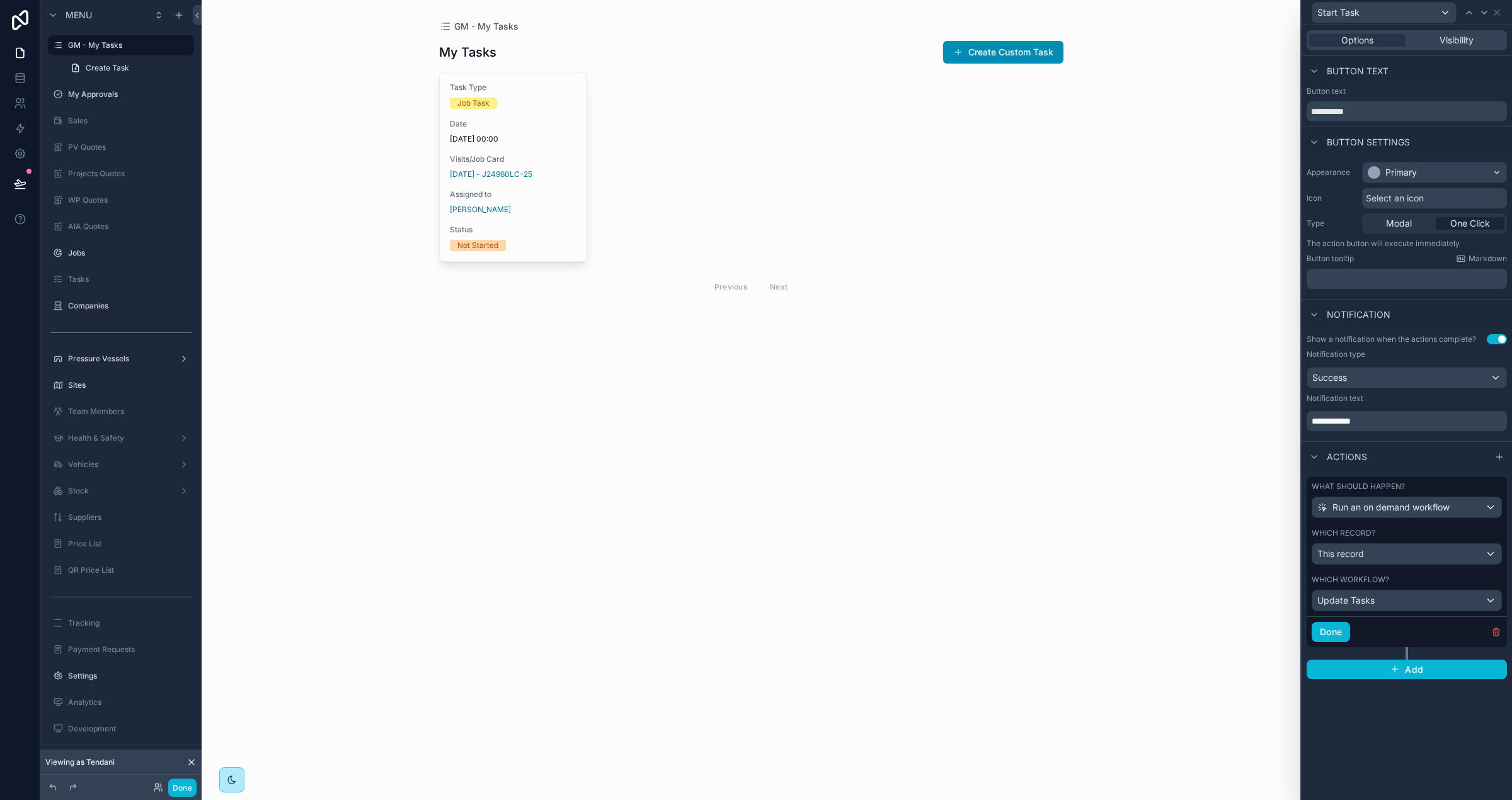
click at [1496, 4] on div "Start Task" at bounding box center [1406, 12] width 201 height 25
click at [1494, 12] on icon at bounding box center [1496, 12] width 10 height 10
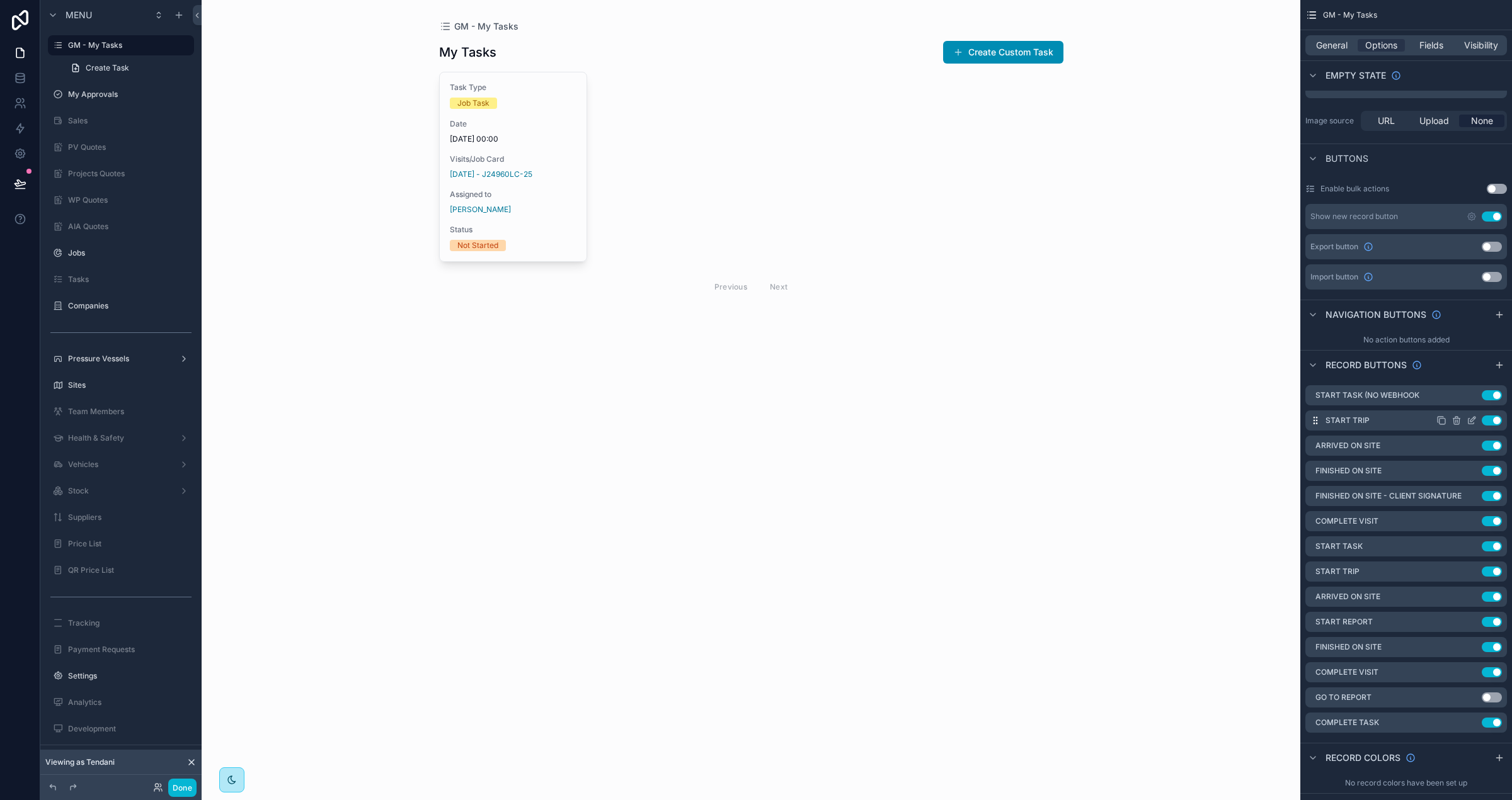
click at [1471, 418] on icon "scrollable content" at bounding box center [1470, 420] width 10 height 10
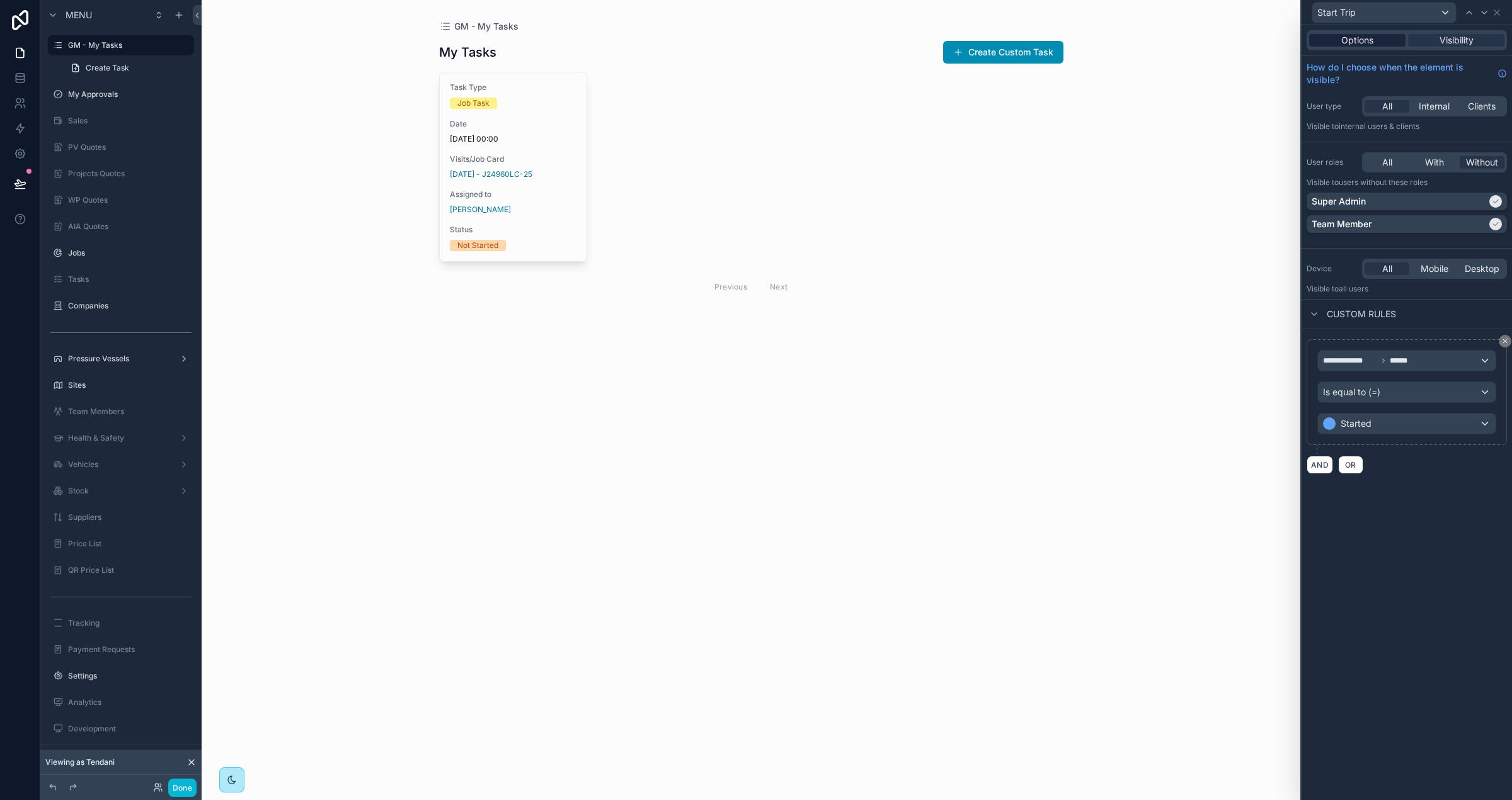
click at [1350, 38] on span "Options" at bounding box center [1357, 40] width 32 height 12
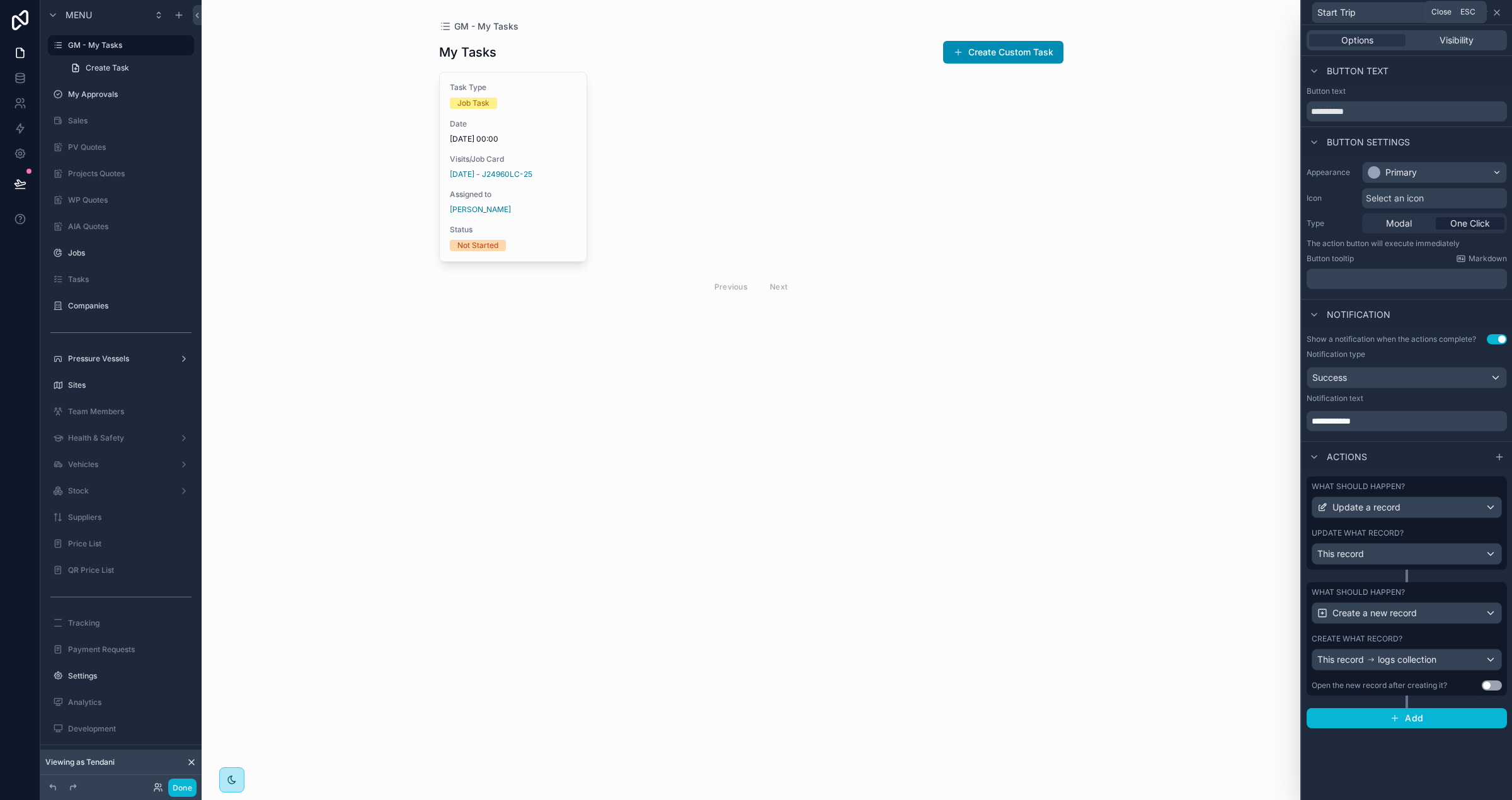
click at [1494, 14] on icon at bounding box center [1497, 12] width 5 height 5
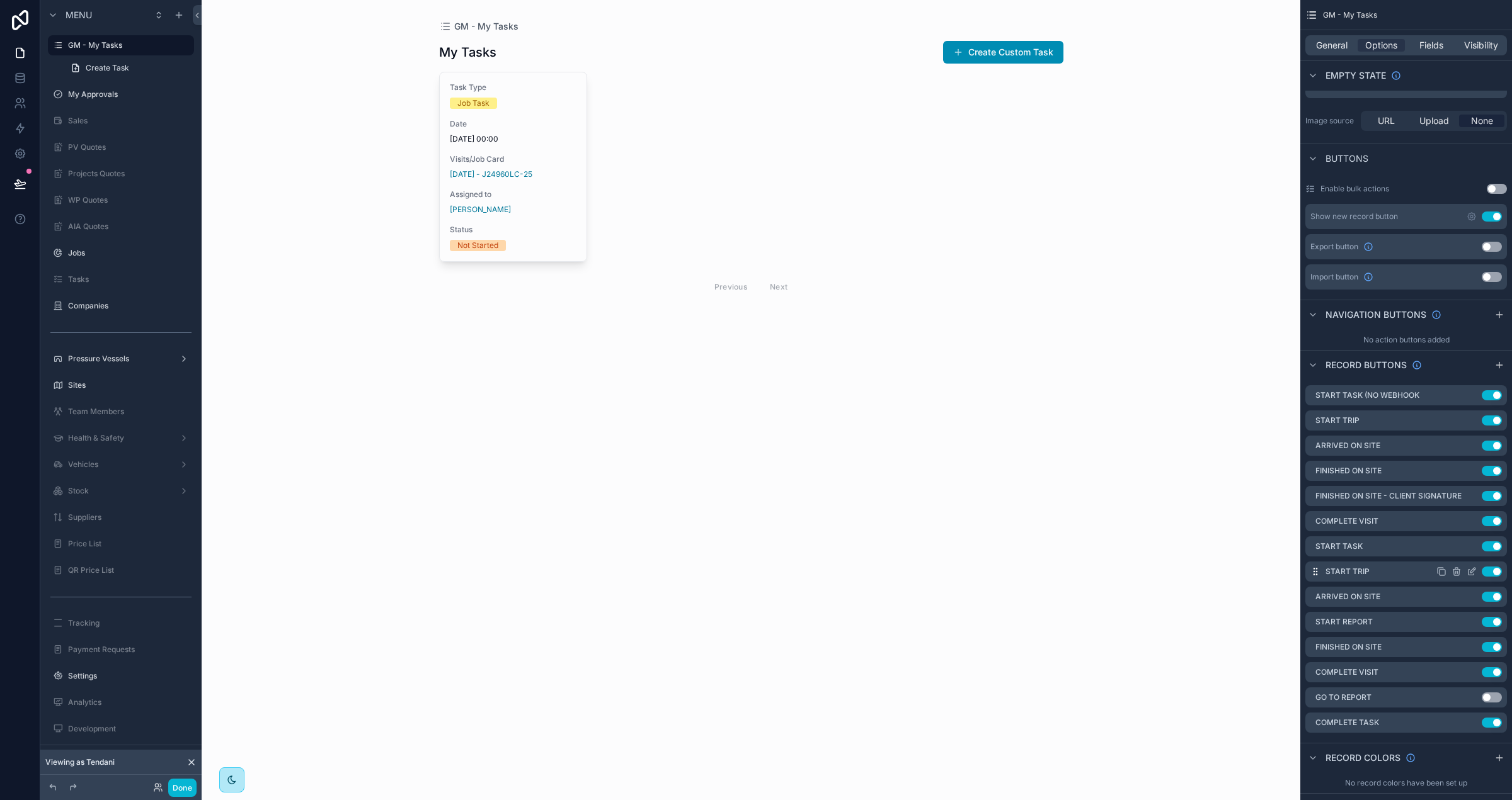
click at [1470, 568] on icon "scrollable content" at bounding box center [1470, 571] width 10 height 10
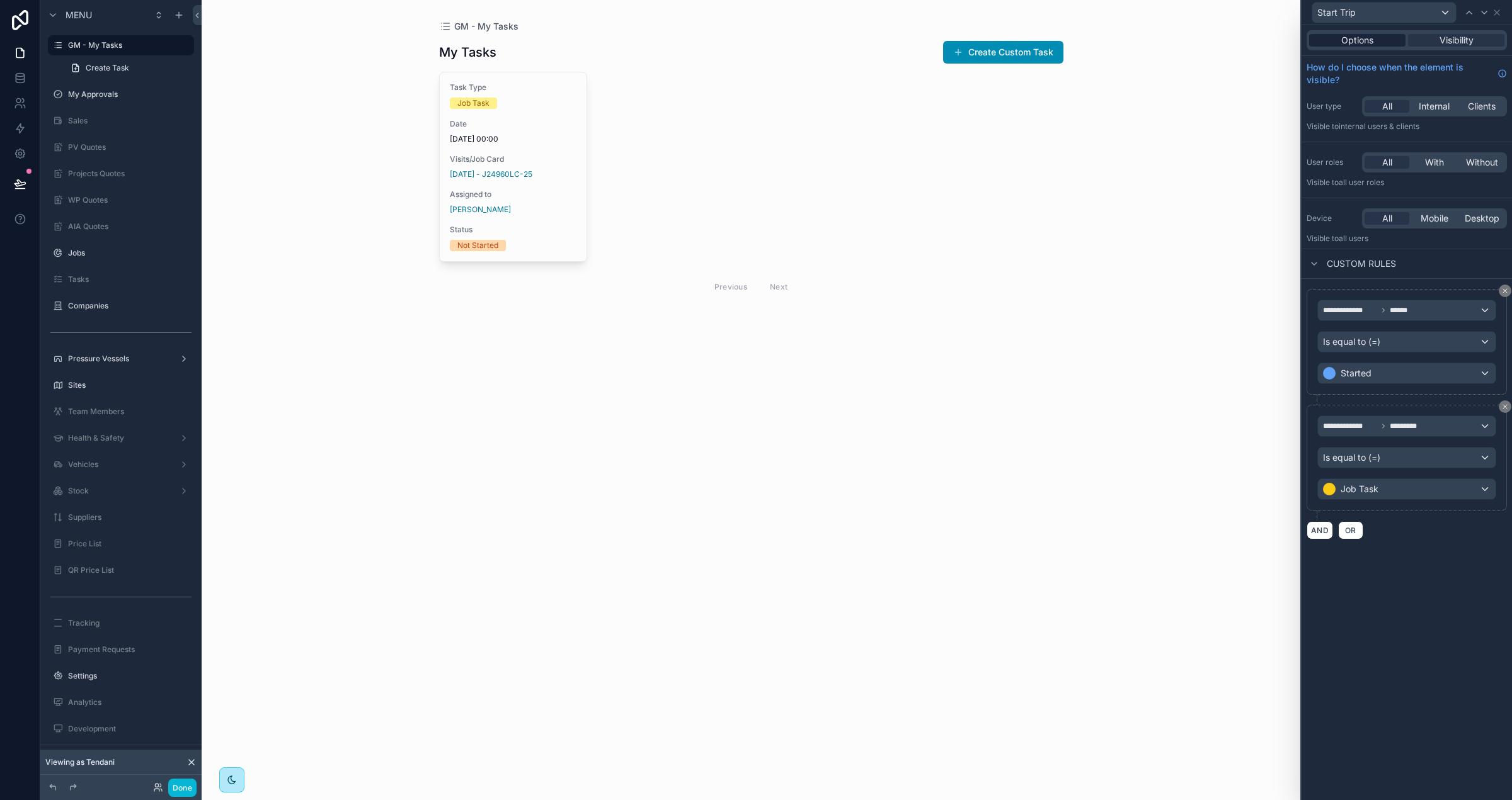
click at [1350, 38] on span "Options" at bounding box center [1357, 40] width 32 height 12
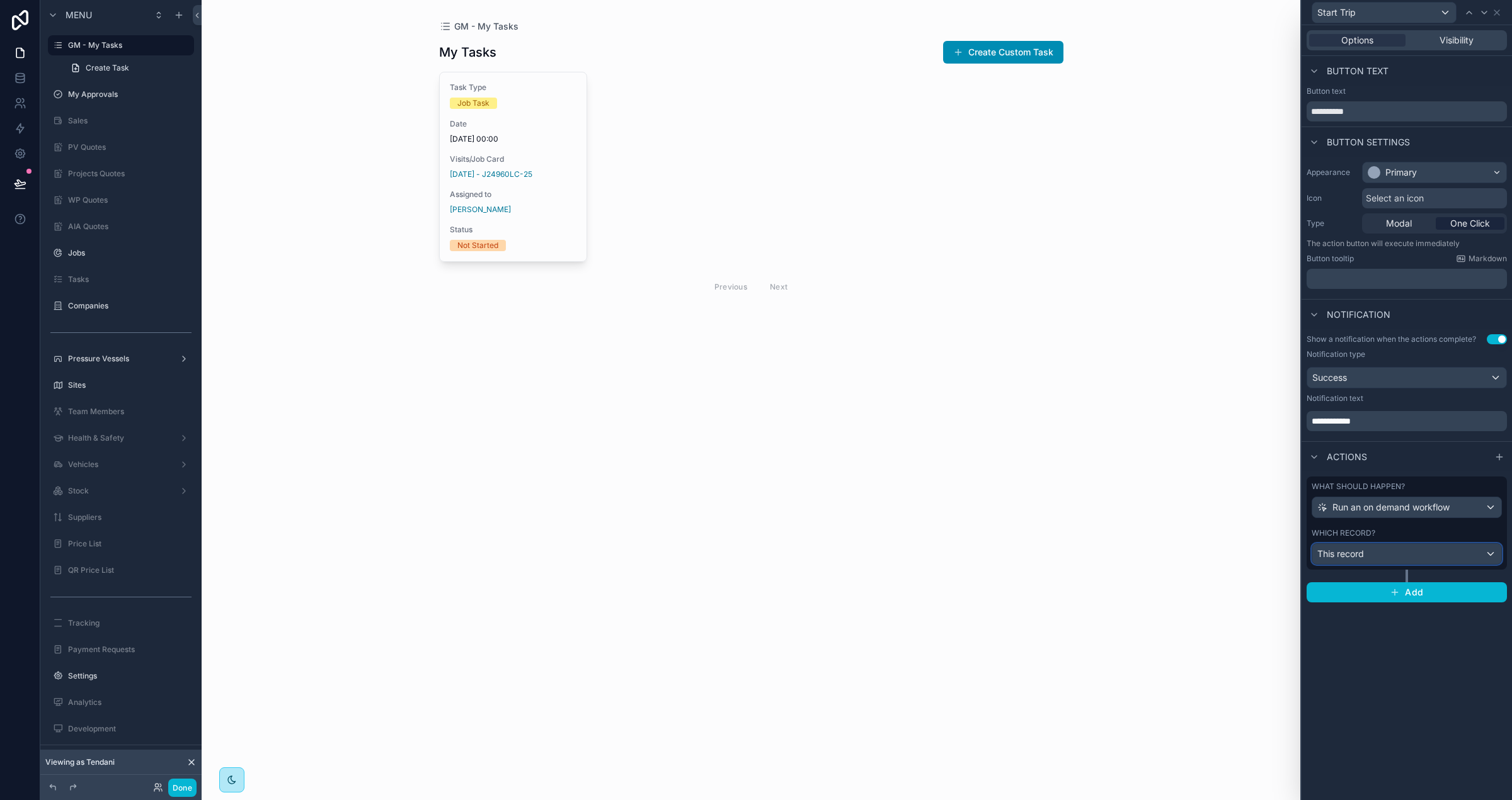
click at [1411, 546] on div "This record" at bounding box center [1407, 553] width 189 height 20
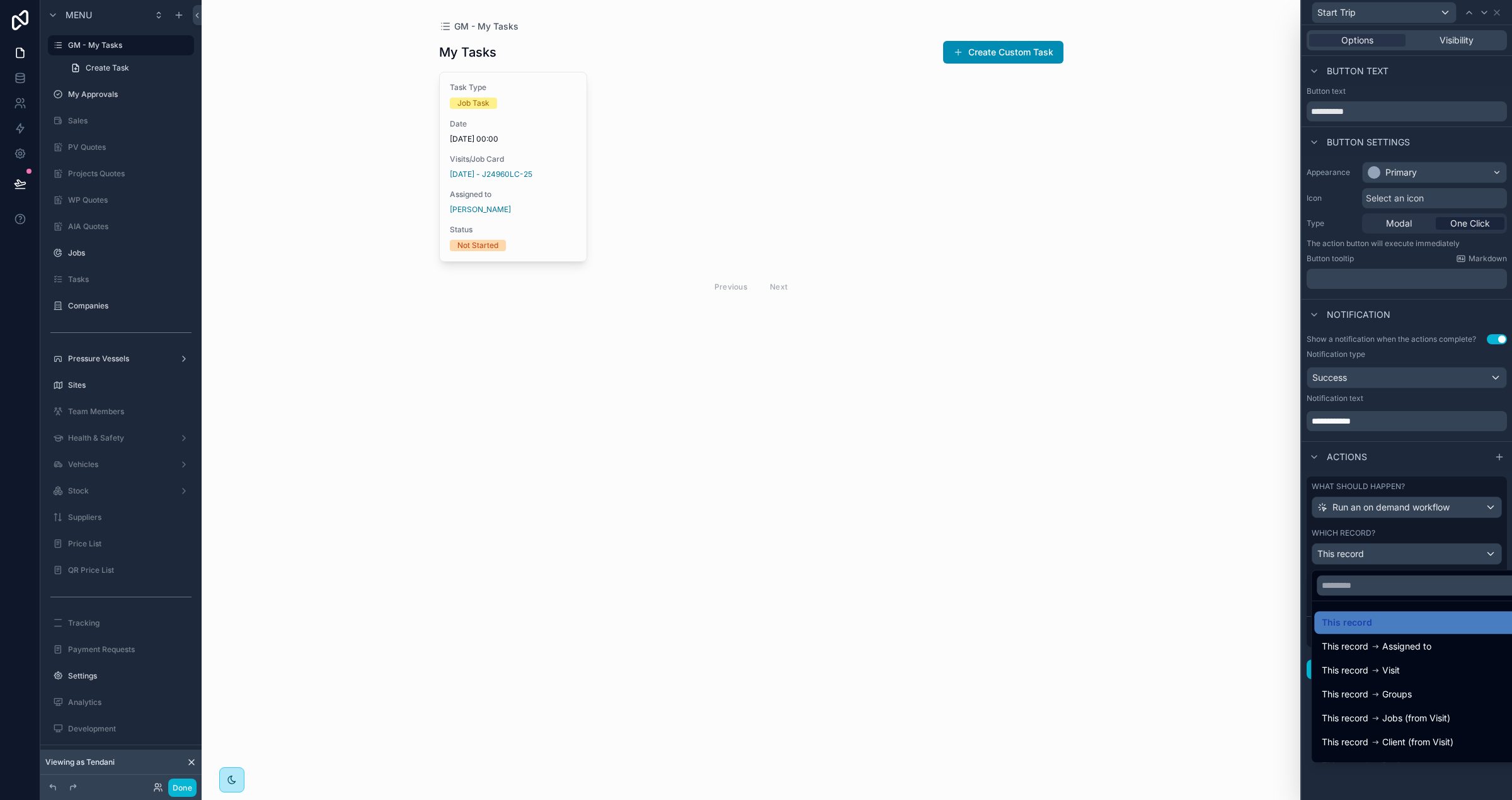
click at [1411, 537] on div at bounding box center [1407, 400] width 210 height 800
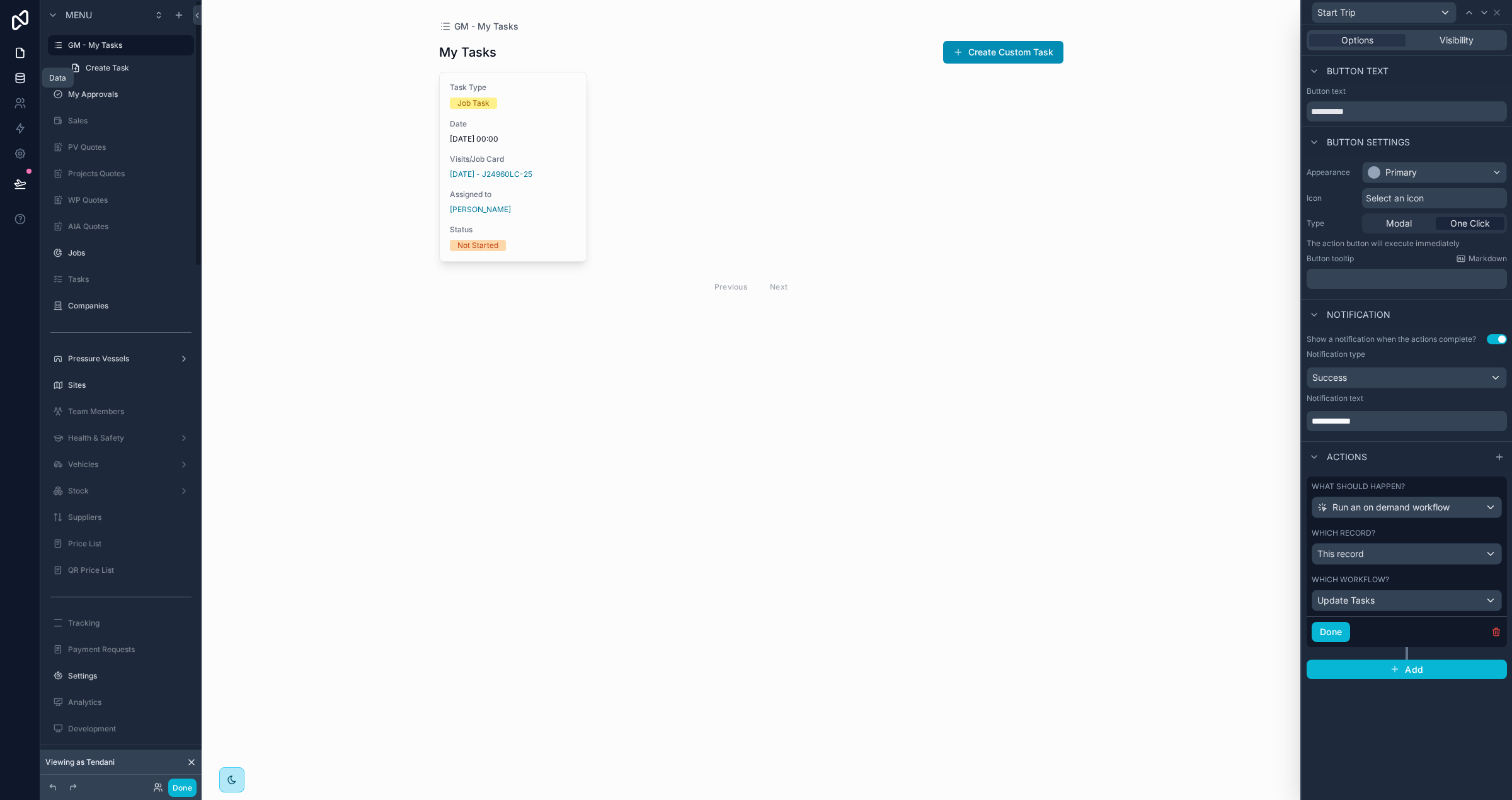
click at [17, 78] on icon at bounding box center [20, 78] width 12 height 12
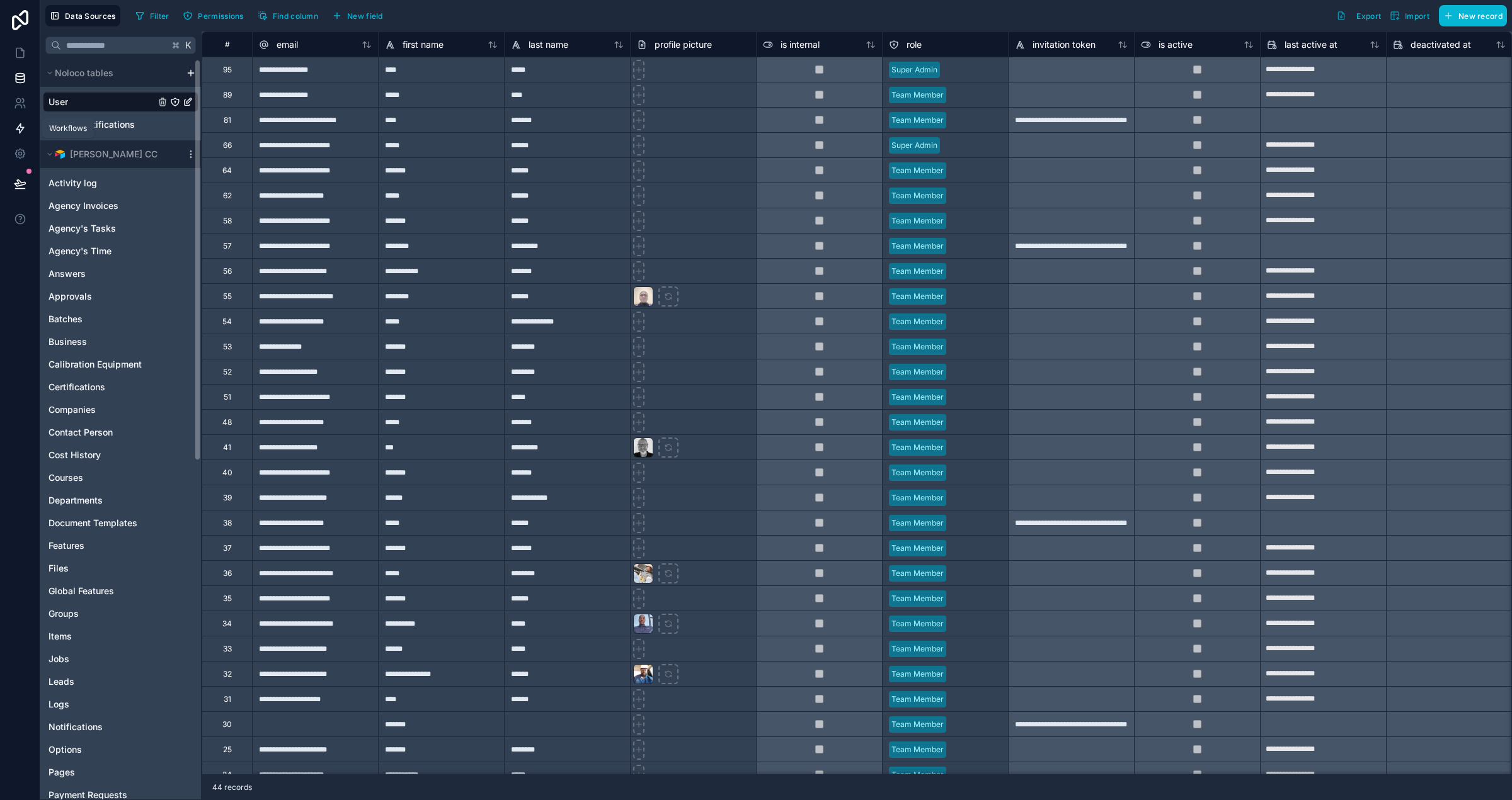
click at [27, 124] on link at bounding box center [19, 128] width 40 height 25
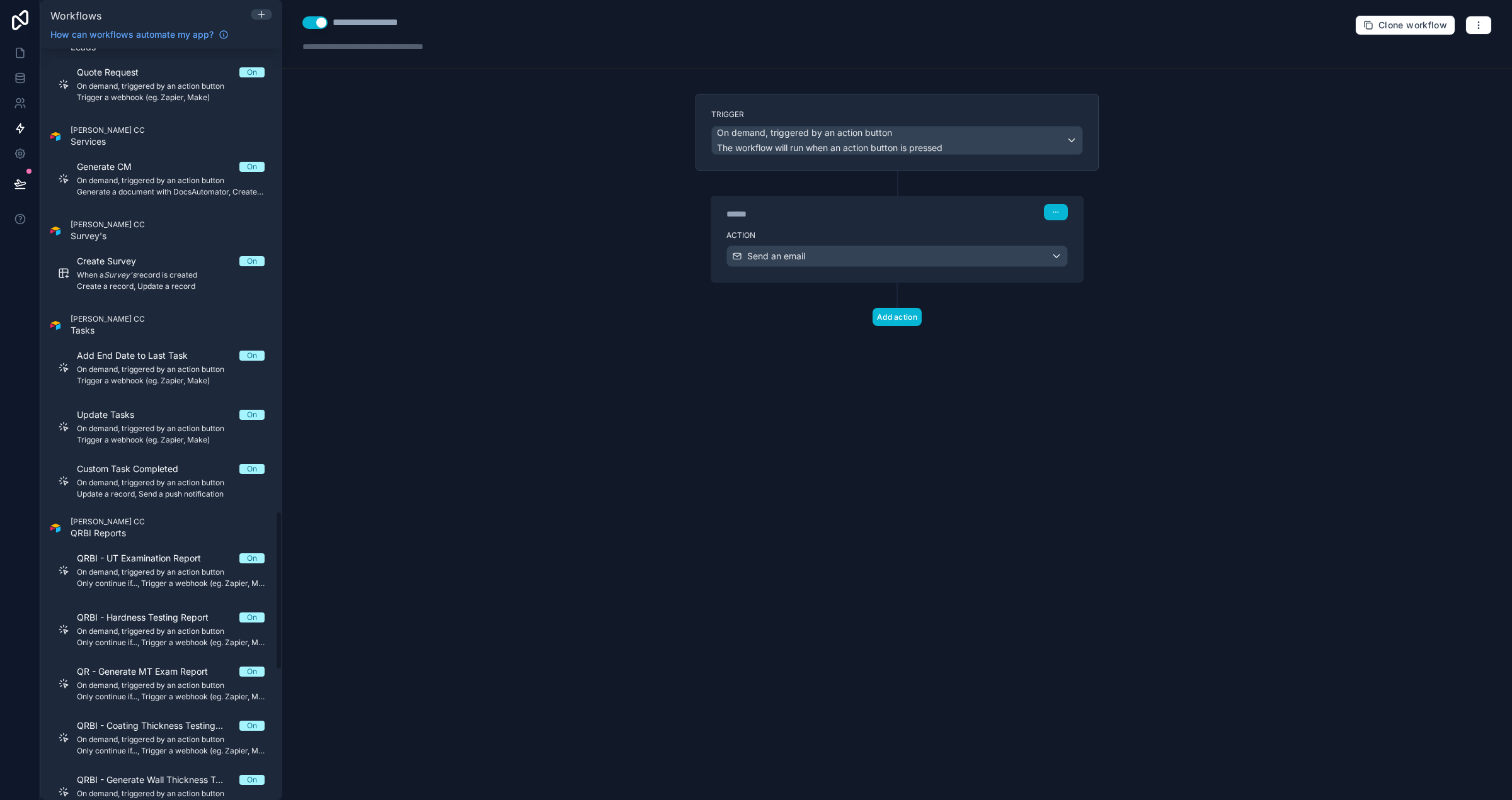
scroll to position [2212, 0]
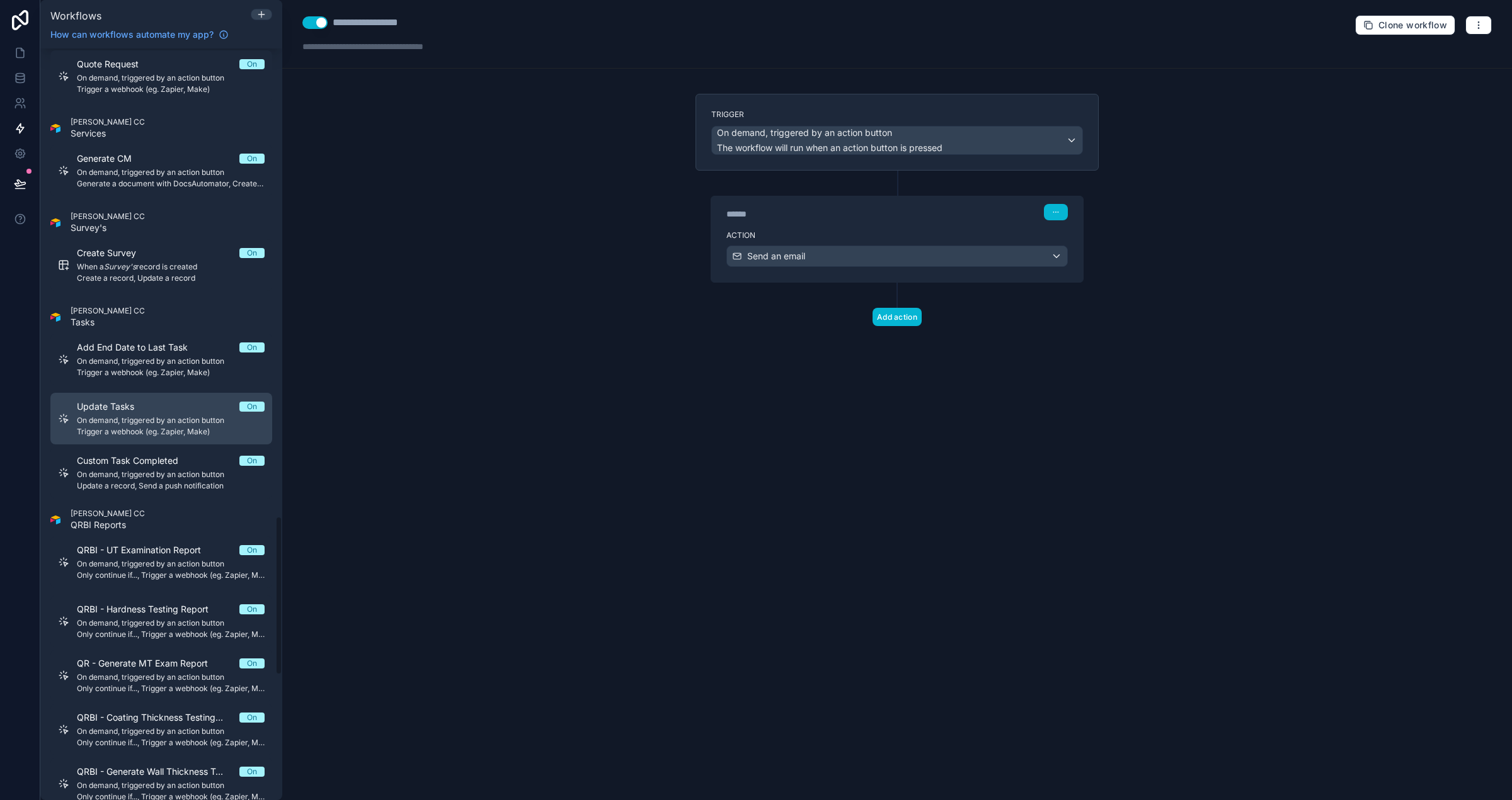
click at [210, 422] on span "On demand, triggered by an action button" at bounding box center [171, 420] width 187 height 10
click at [845, 253] on span "Trigger a webhook (eg. Zapier, Make)" at bounding box center [825, 256] width 157 height 12
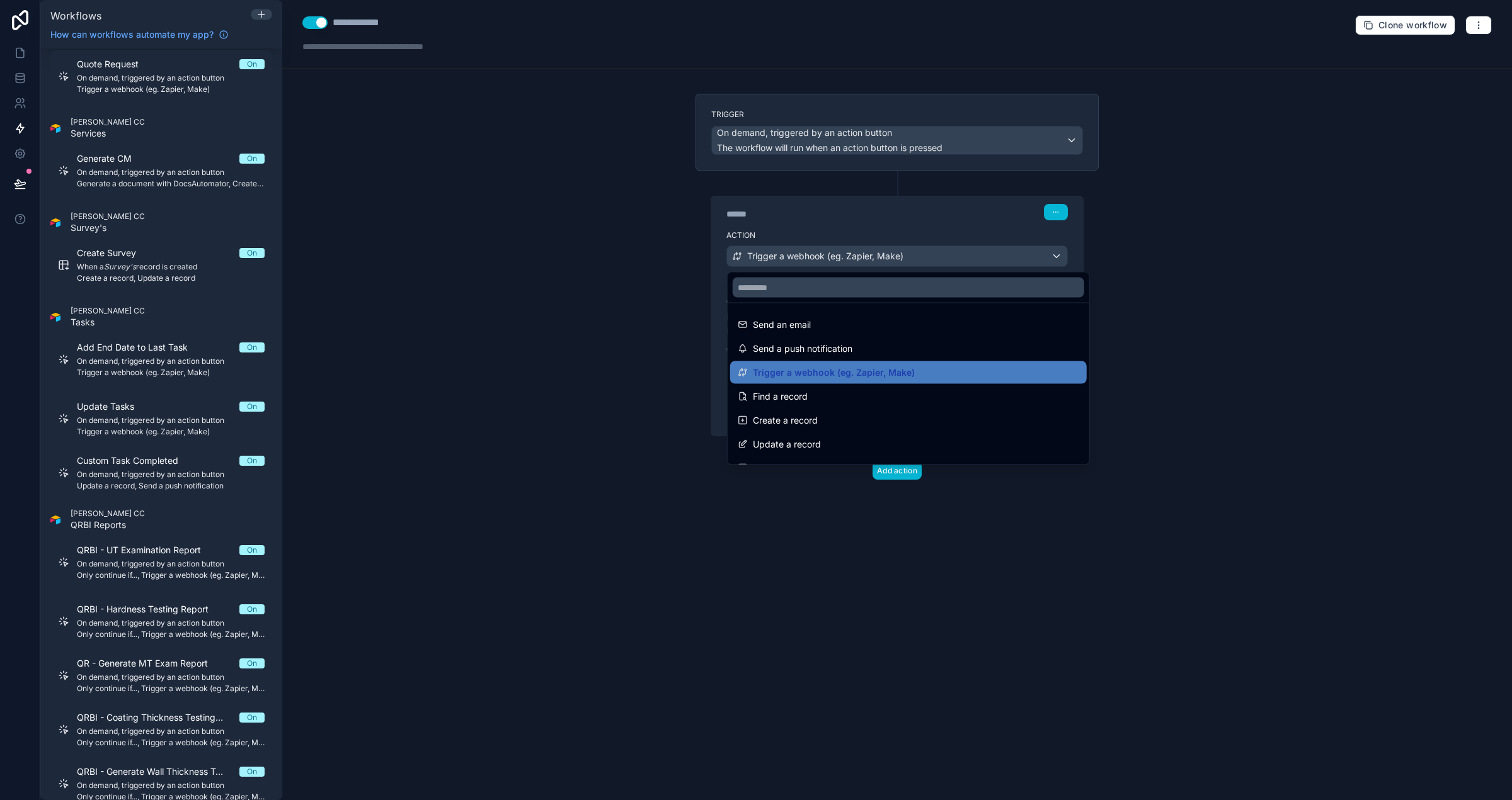
click at [829, 224] on div at bounding box center [756, 400] width 1512 height 800
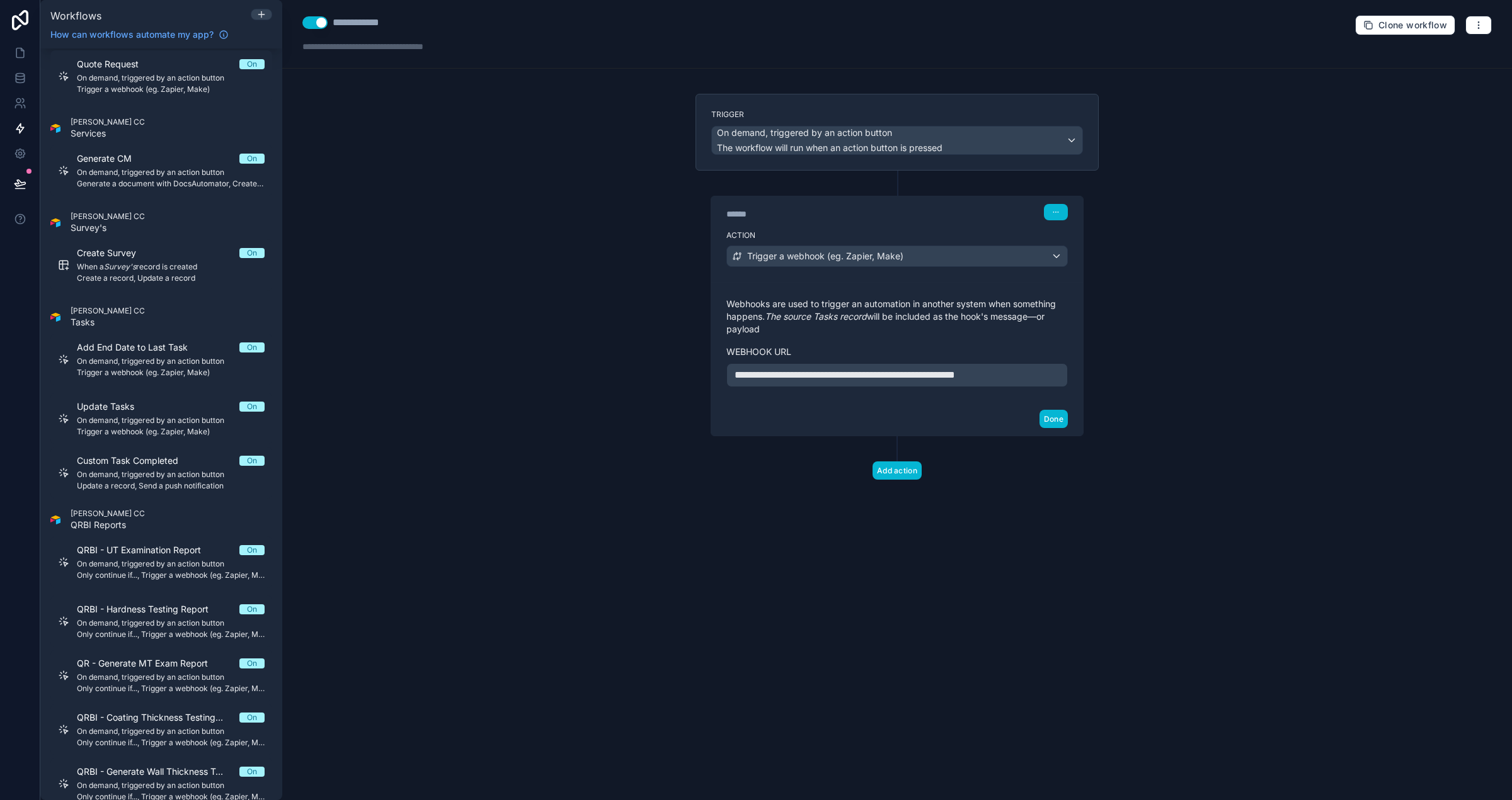
click at [955, 377] on span "**********" at bounding box center [844, 375] width 220 height 10
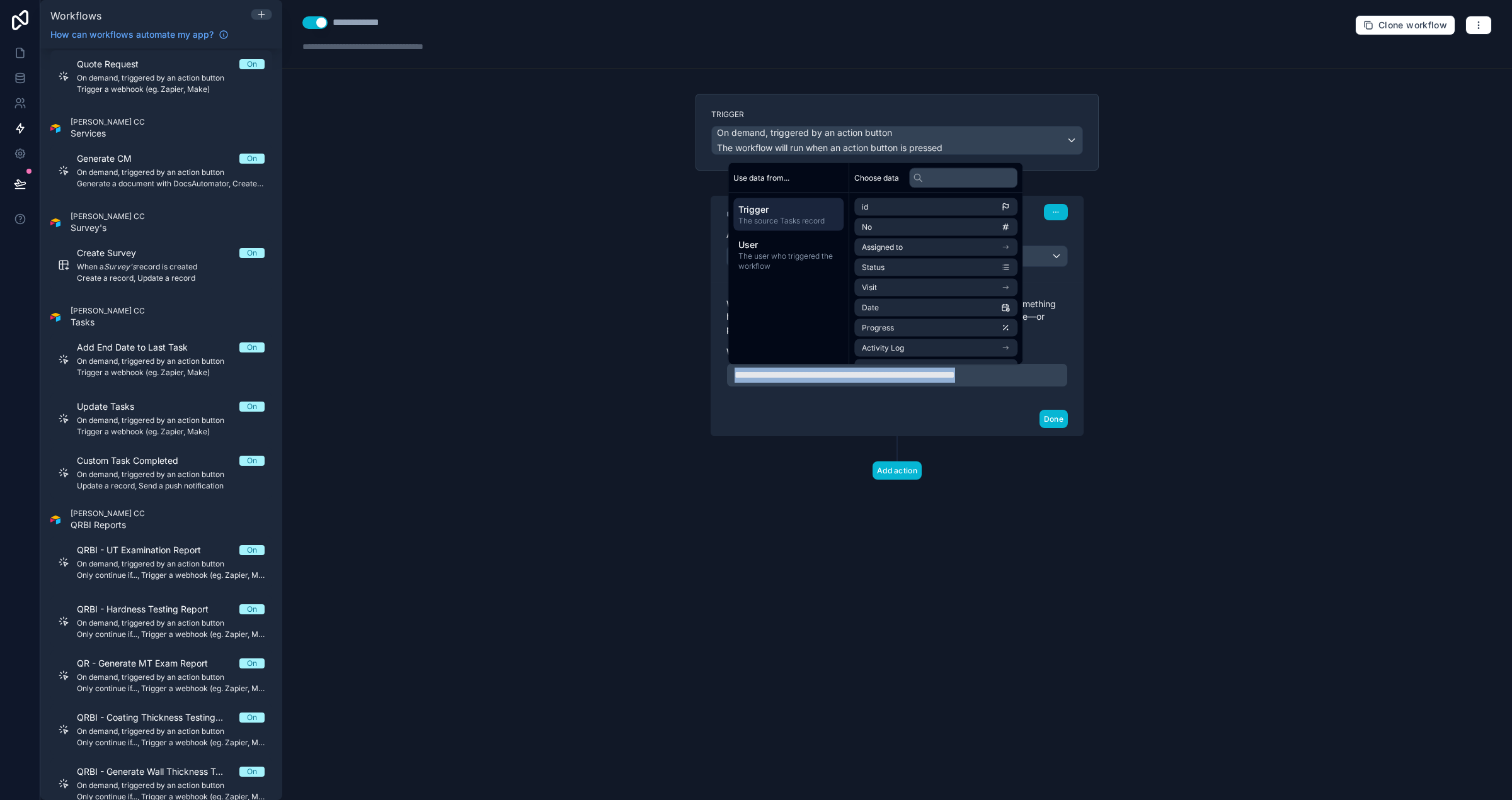
copy span "**********"
click at [20, 49] on icon at bounding box center [20, 53] width 8 height 10
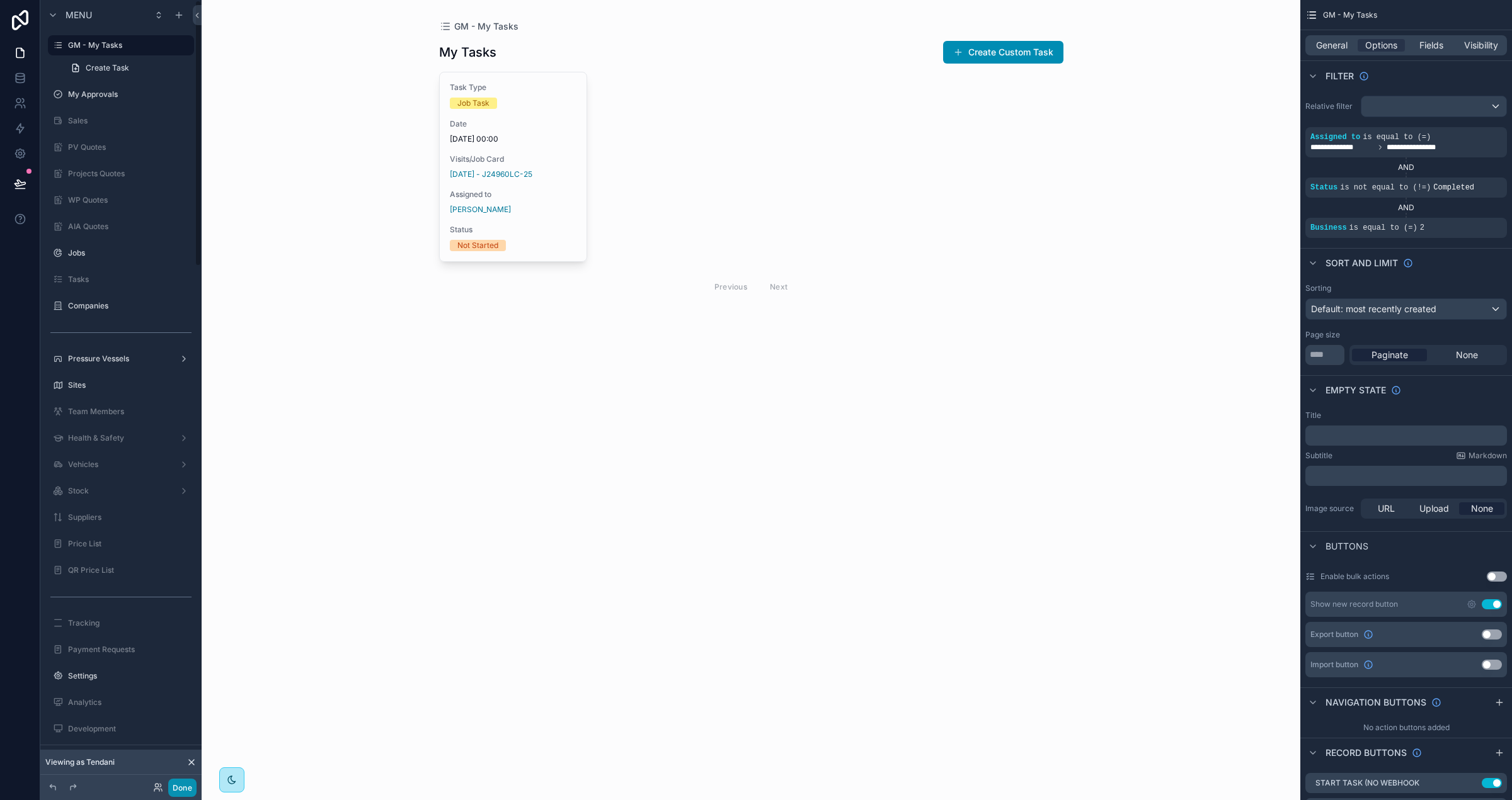
click at [185, 790] on button "Done" at bounding box center [182, 788] width 28 height 19
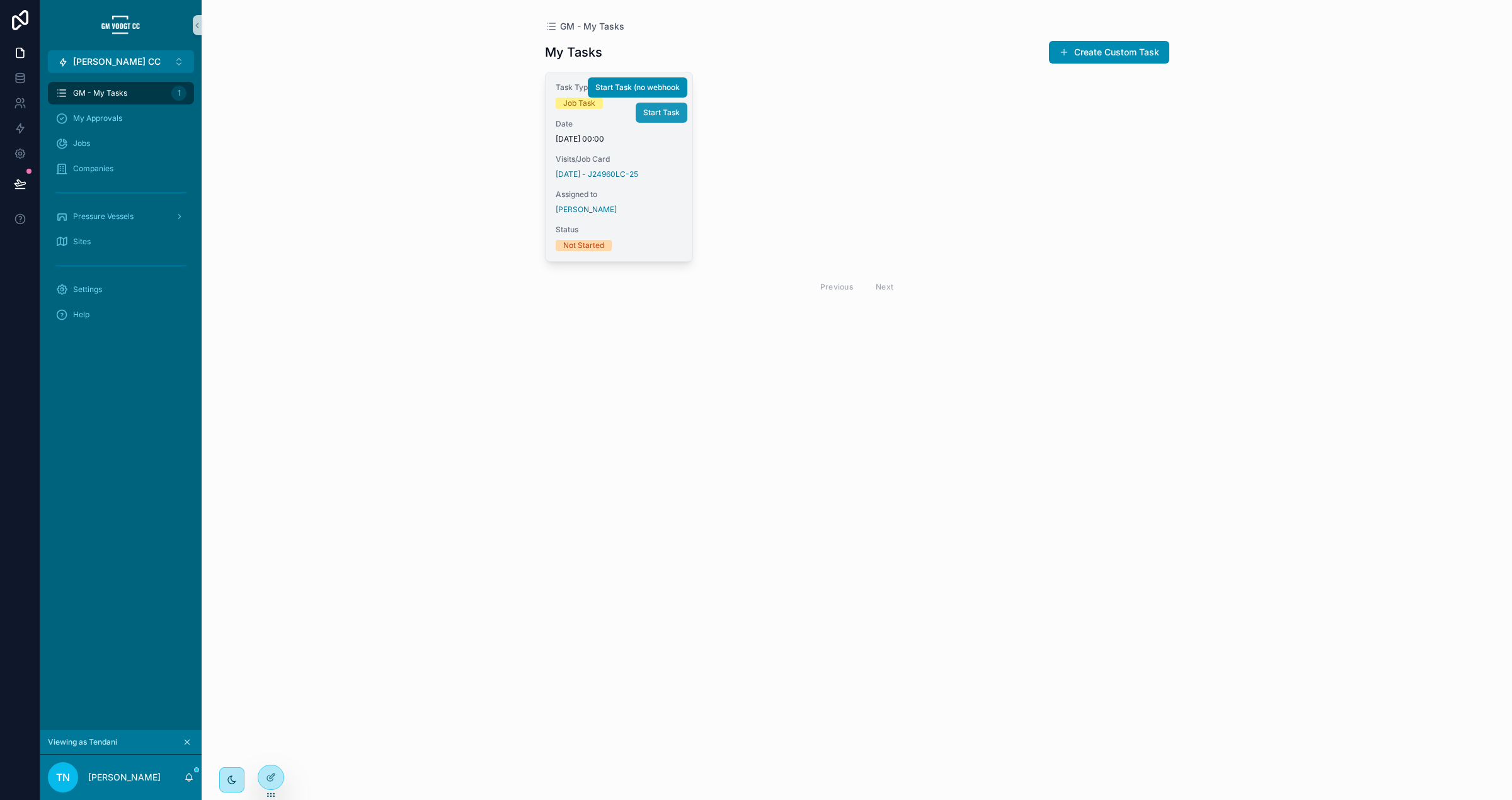
click at [657, 115] on span "Start Task" at bounding box center [661, 112] width 36 height 10
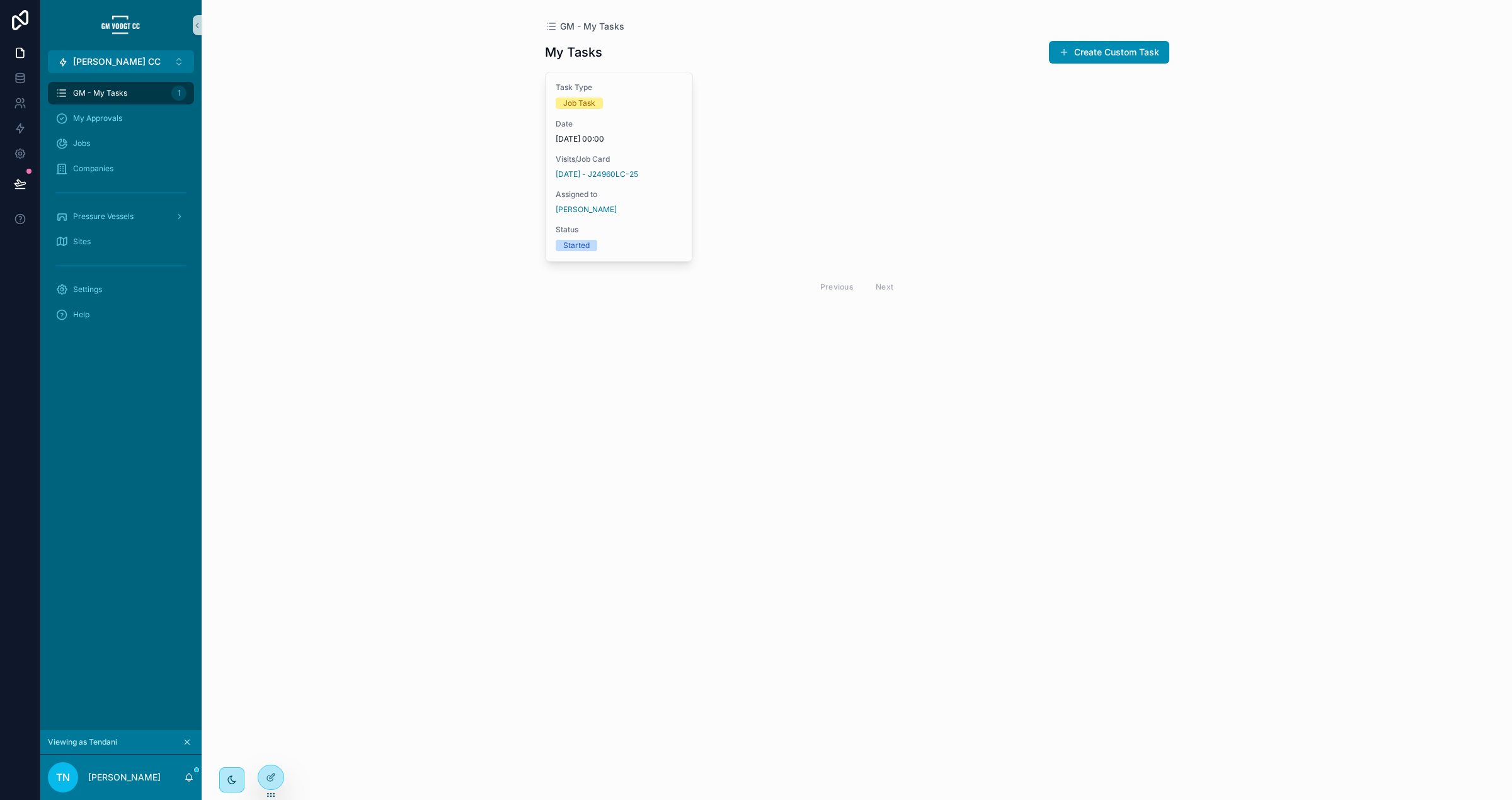
drag, startPoint x: 266, startPoint y: 773, endPoint x: 360, endPoint y: 674, distance: 136.5
click at [266, 773] on icon at bounding box center [271, 777] width 10 height 10
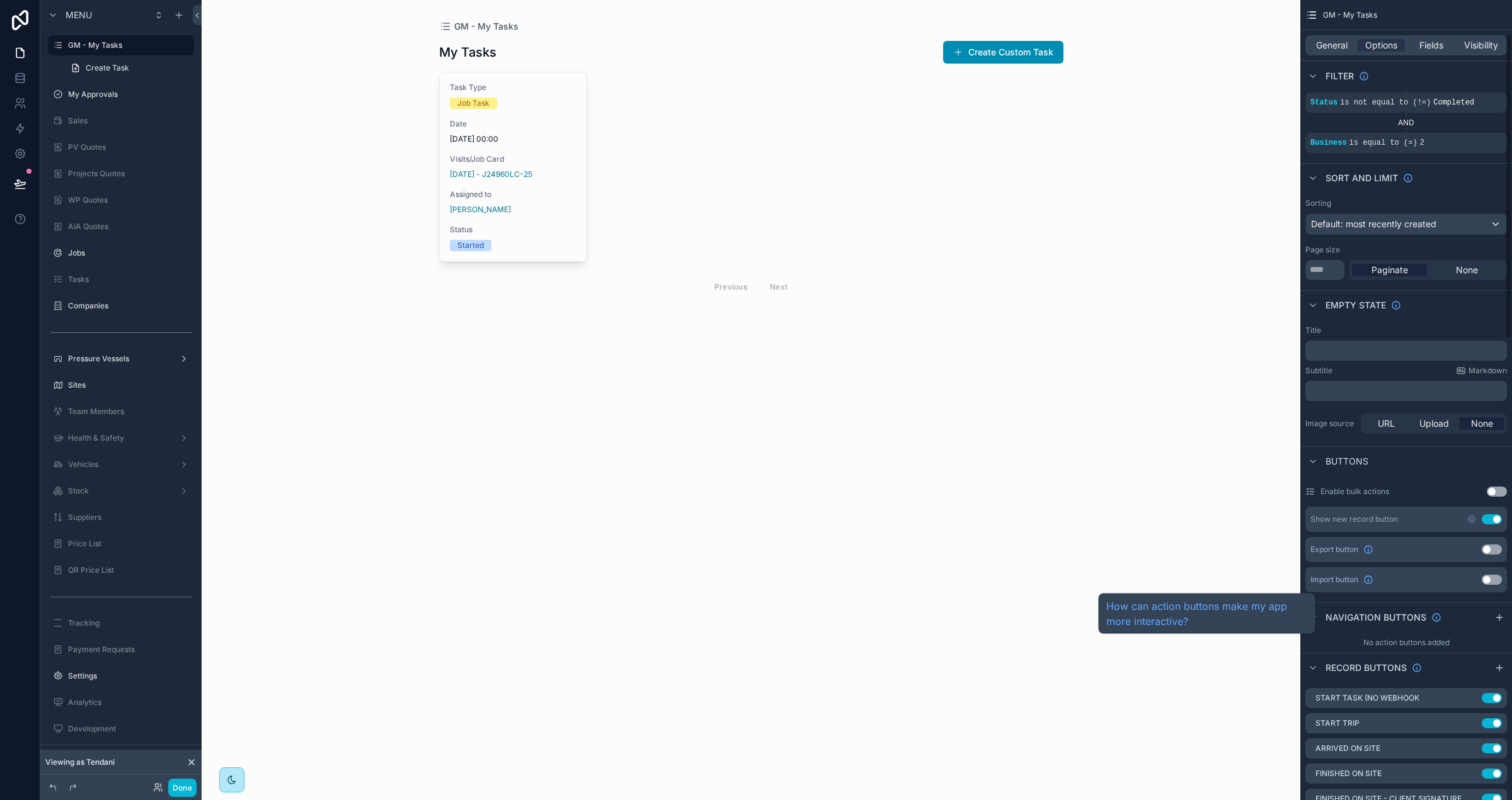
scroll to position [89, 0]
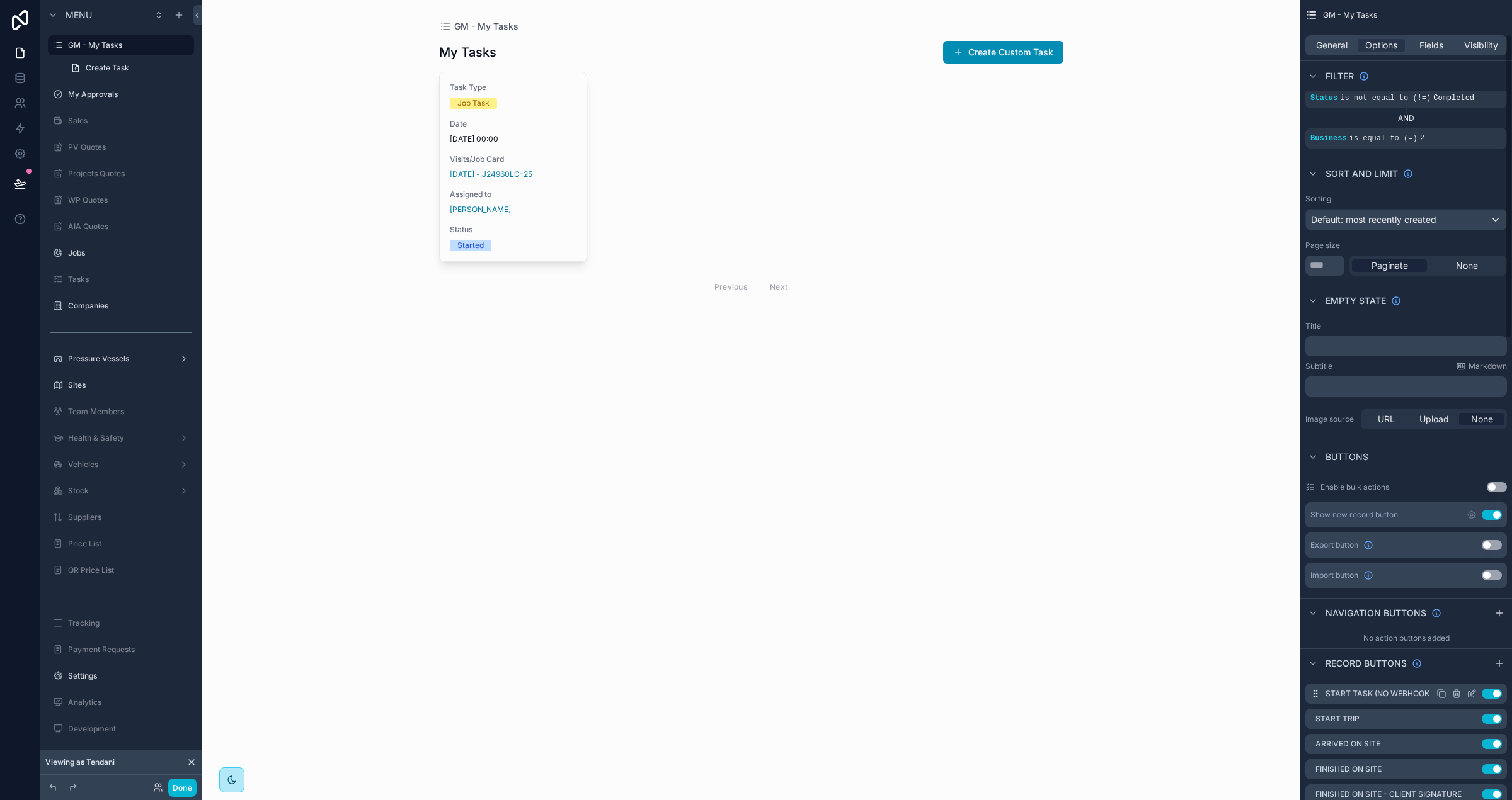
click at [1472, 690] on icon "scrollable content" at bounding box center [1470, 693] width 10 height 10
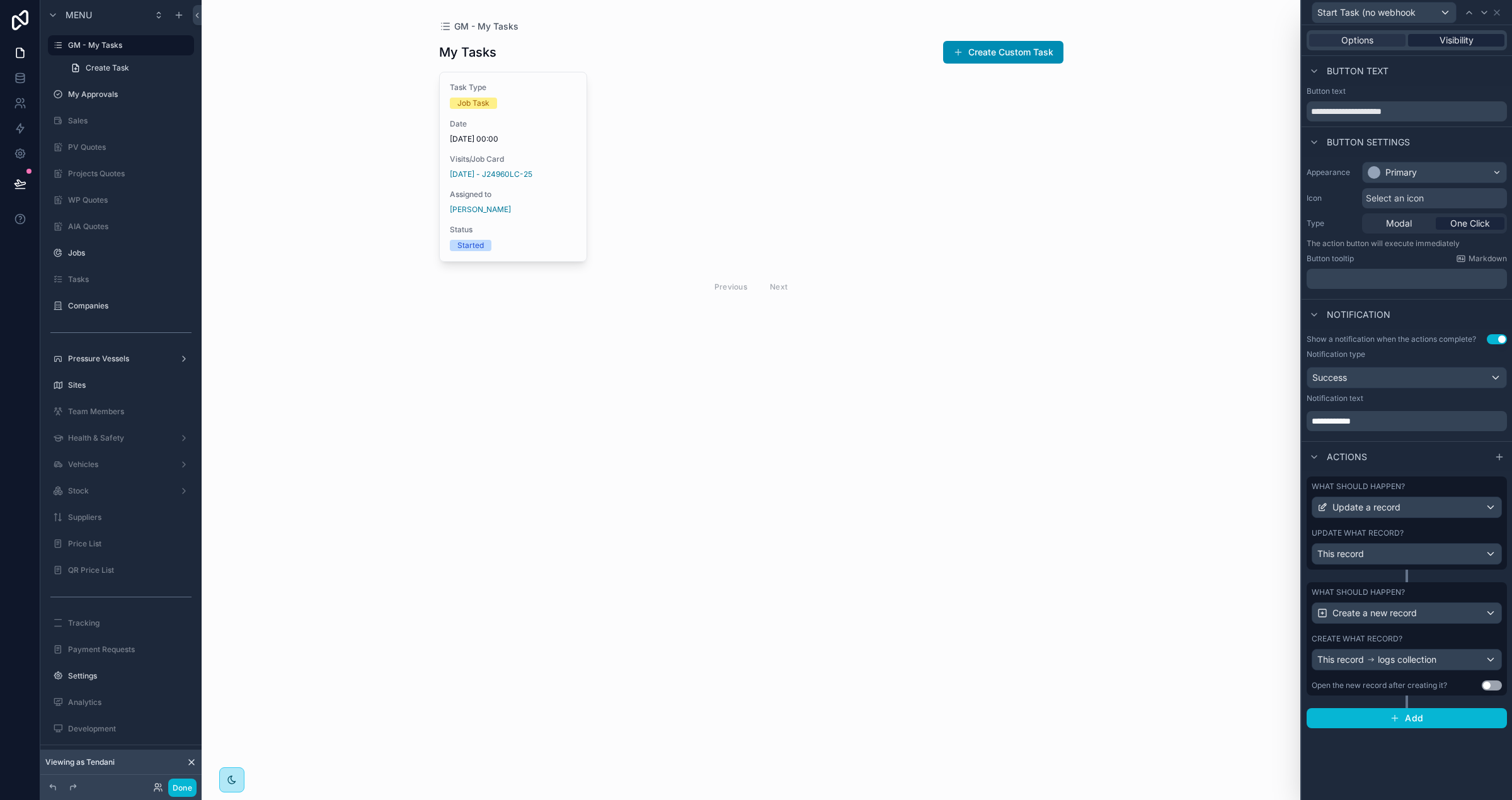
click at [1452, 40] on span "Visibility" at bounding box center [1456, 40] width 34 height 12
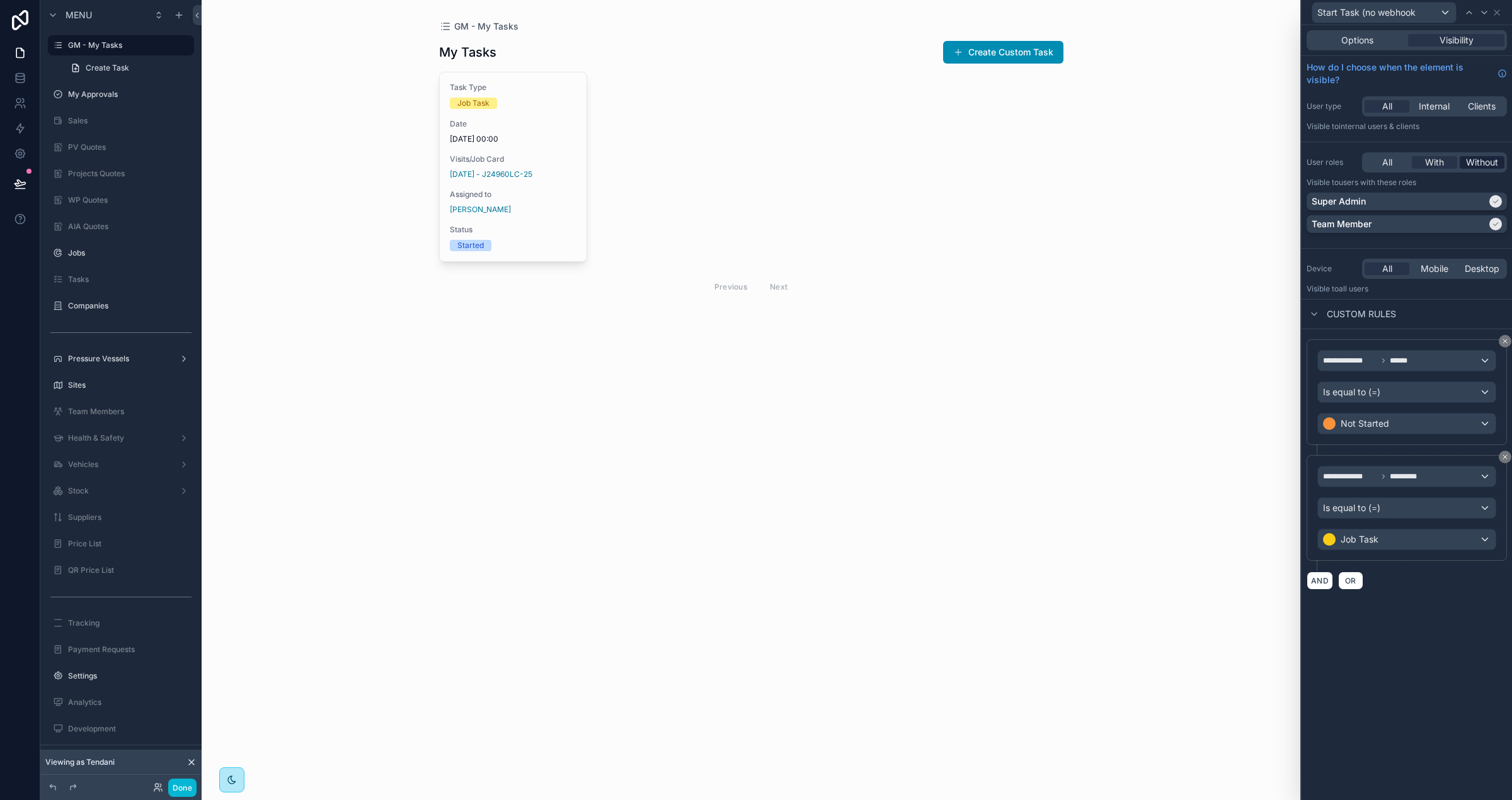
click at [1471, 161] on span "Without" at bounding box center [1482, 163] width 32 height 12
click at [179, 798] on div "Done" at bounding box center [121, 788] width 161 height 25
click at [179, 796] on button "Done" at bounding box center [182, 788] width 28 height 19
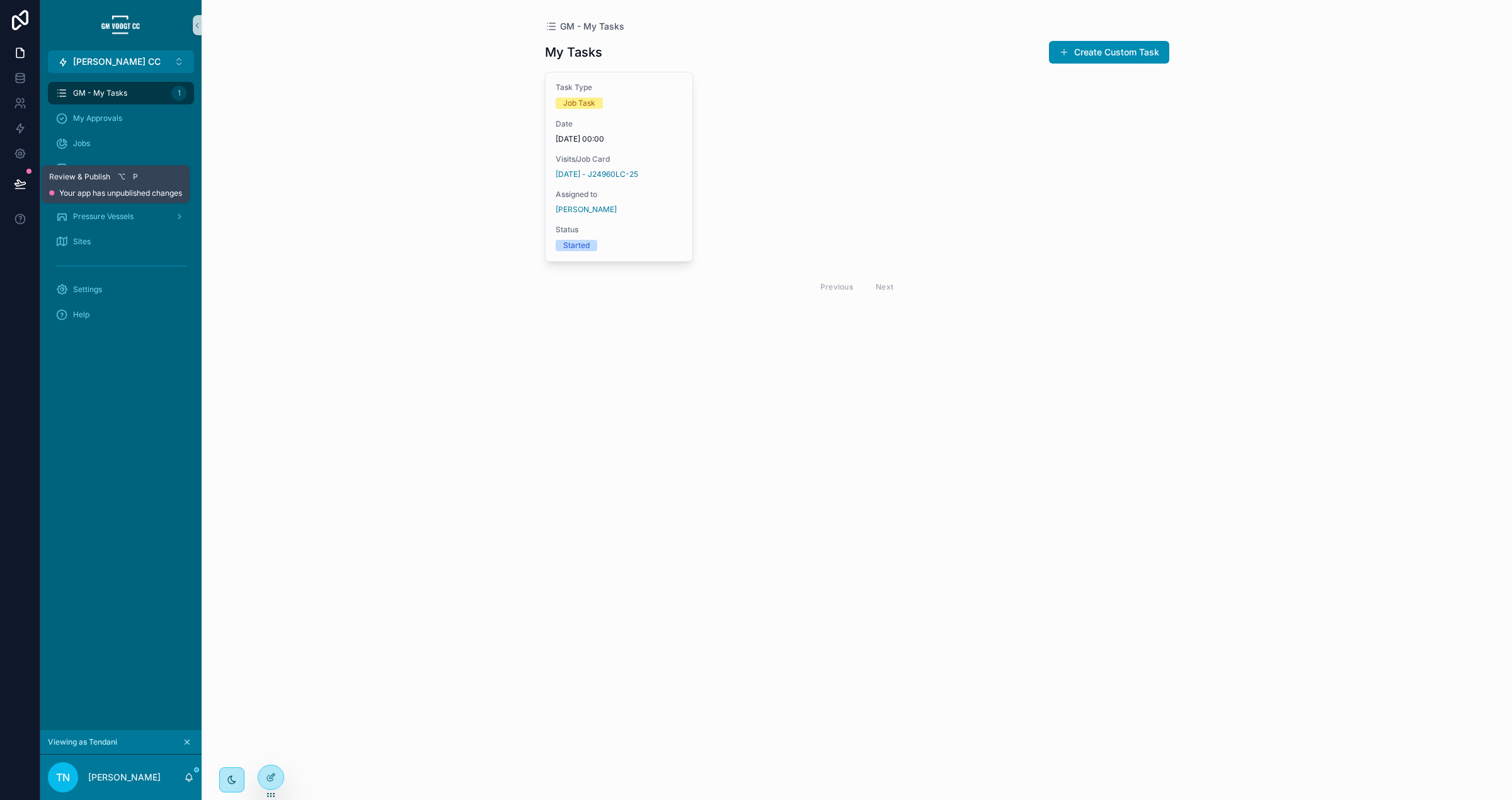
click at [27, 183] on button at bounding box center [19, 184] width 27 height 35
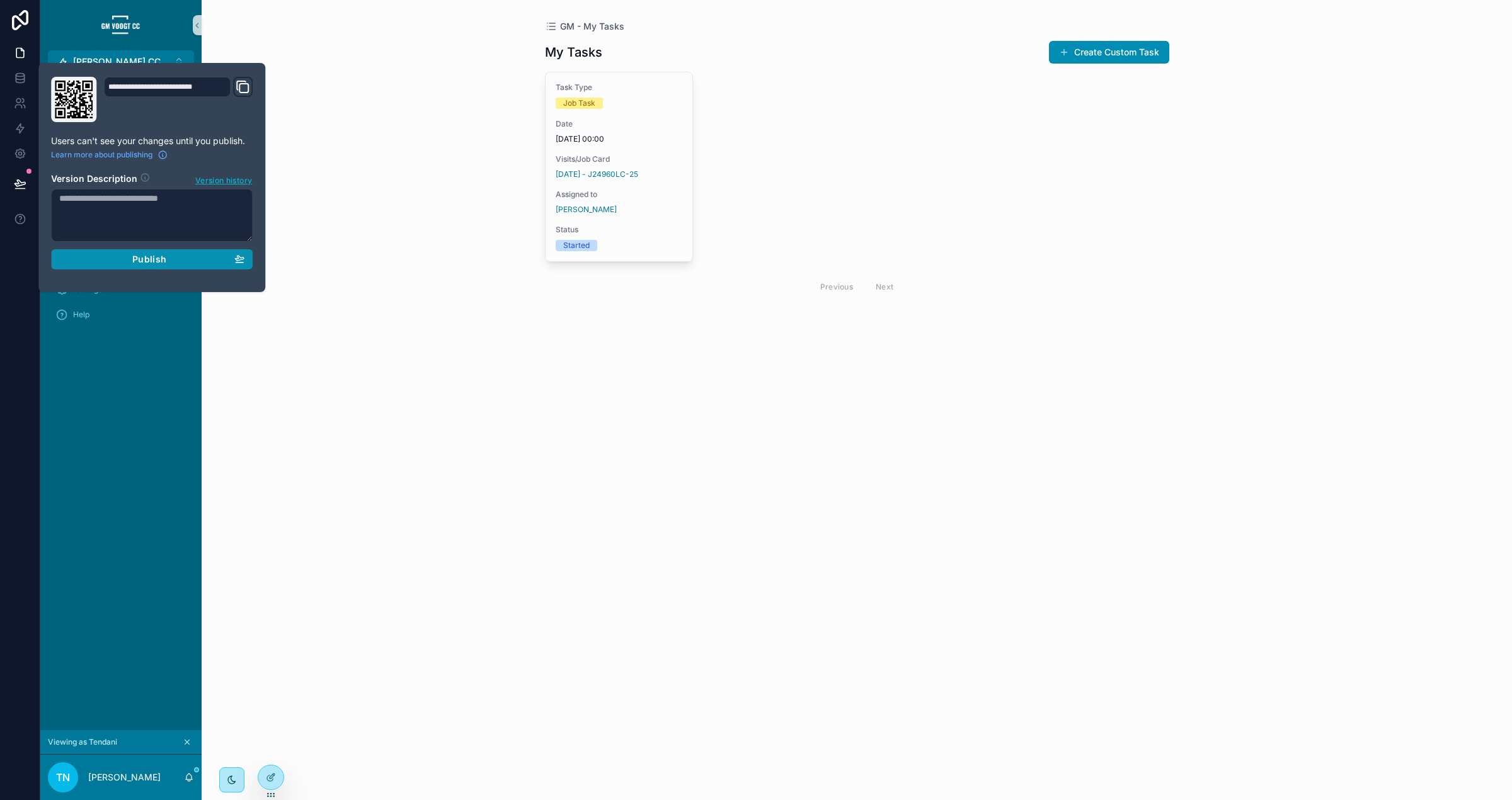
click at [149, 263] on span "Publish" at bounding box center [149, 259] width 34 height 11
